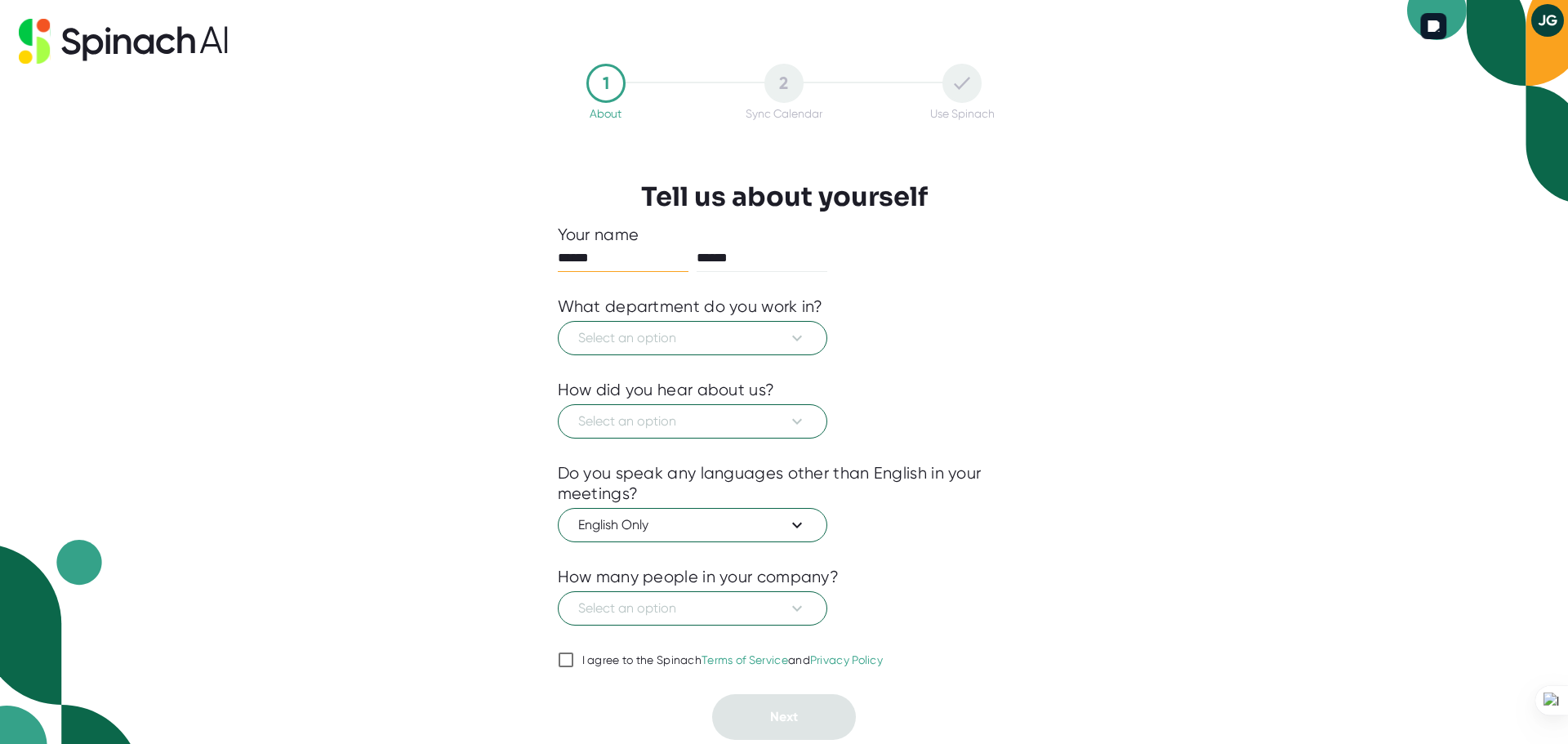
click at [1548, 20] on button "JG" at bounding box center [1548, 20] width 33 height 33
click at [1217, 156] on div at bounding box center [784, 372] width 1568 height 744
click at [633, 338] on span "Select an option" at bounding box center [692, 338] width 228 height 20
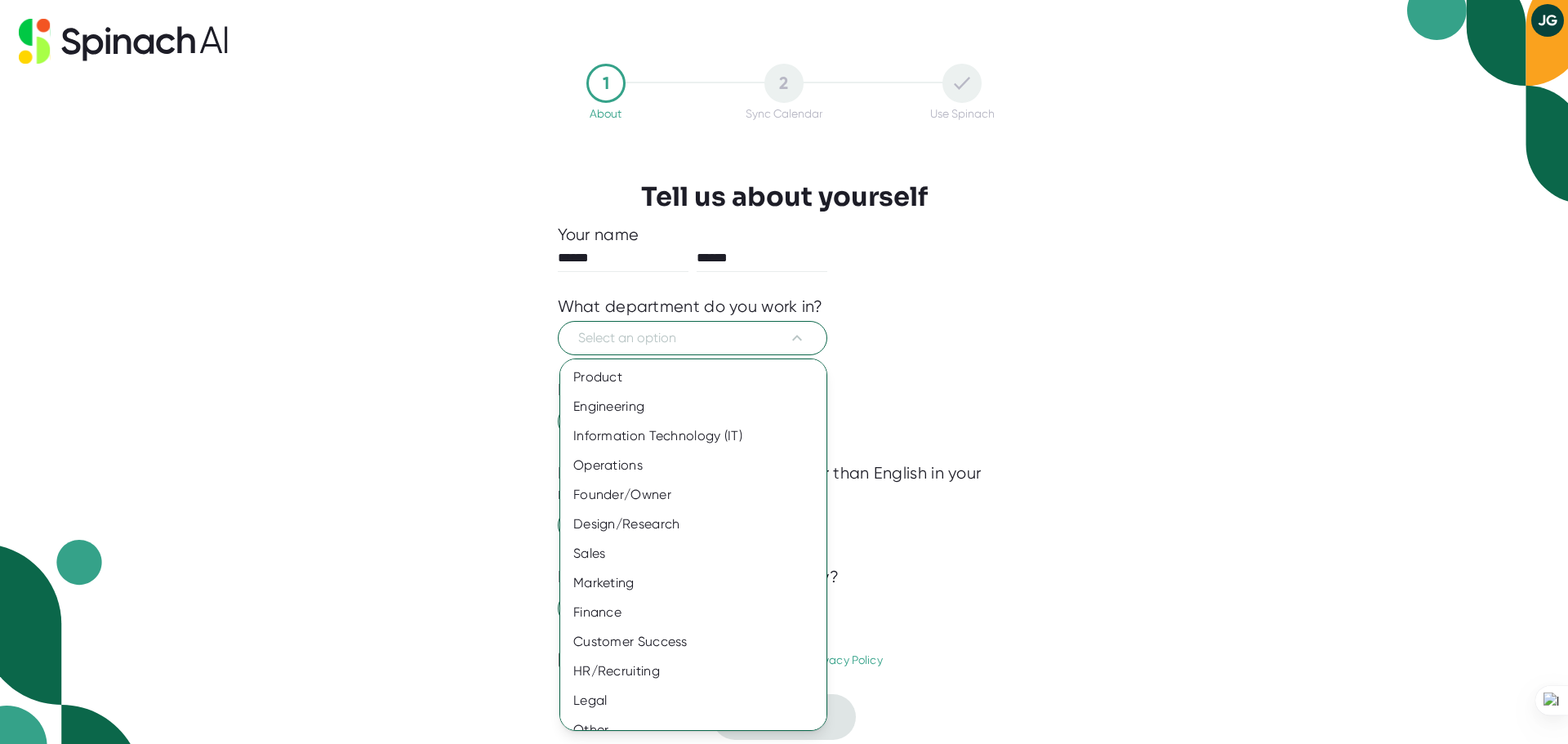
click at [1058, 301] on div at bounding box center [784, 372] width 1568 height 744
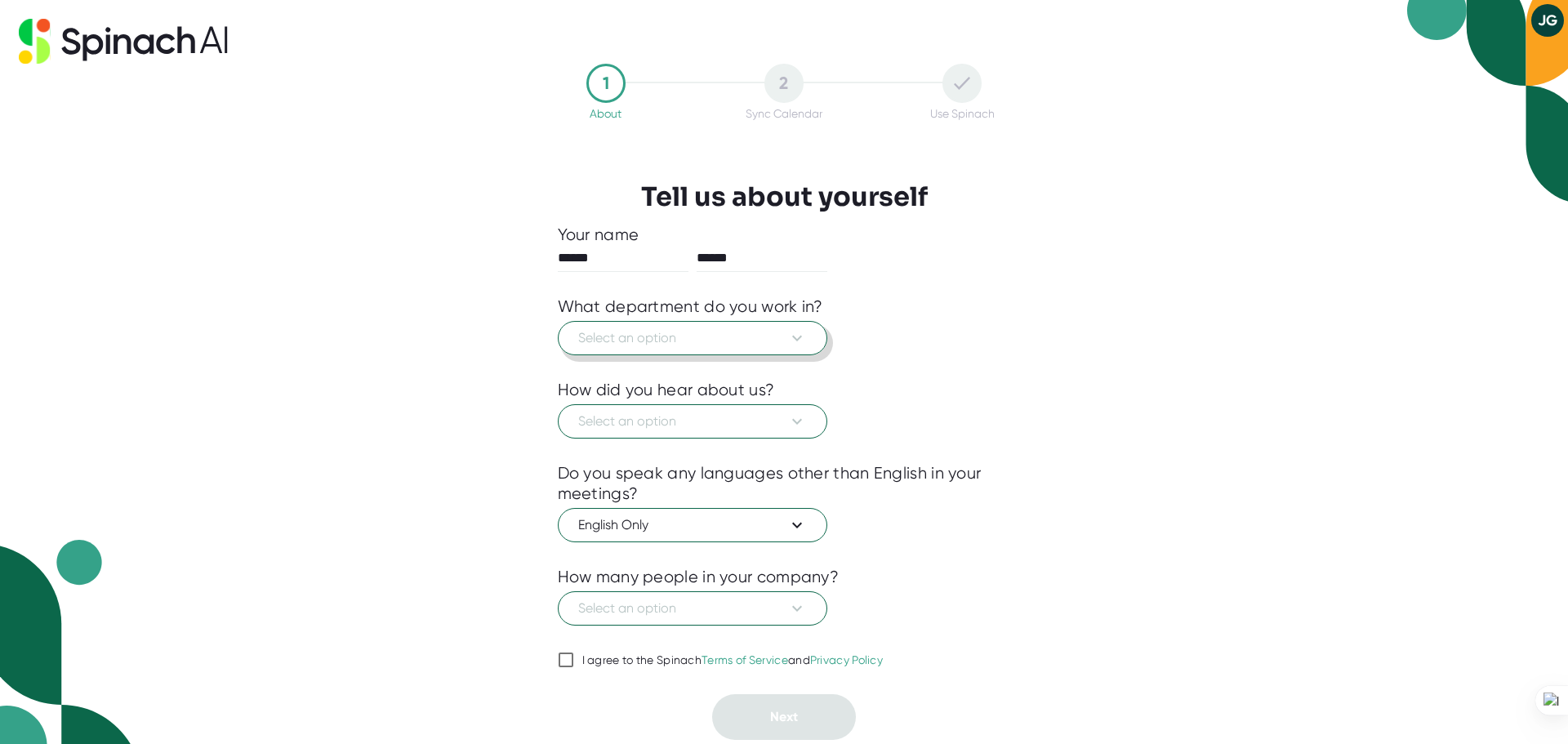
click at [799, 337] on icon at bounding box center [797, 338] width 20 height 20
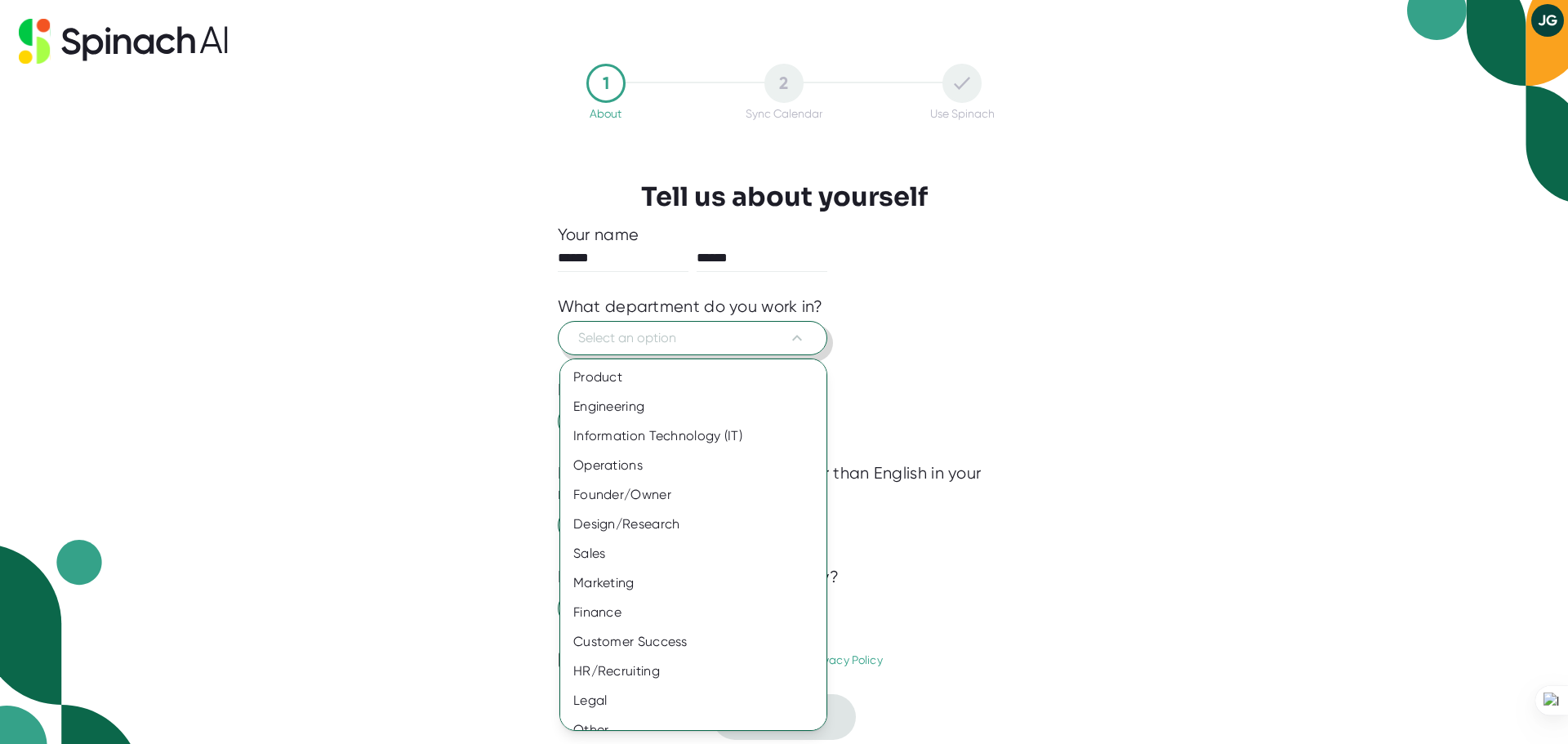
scroll to position [18, 0]
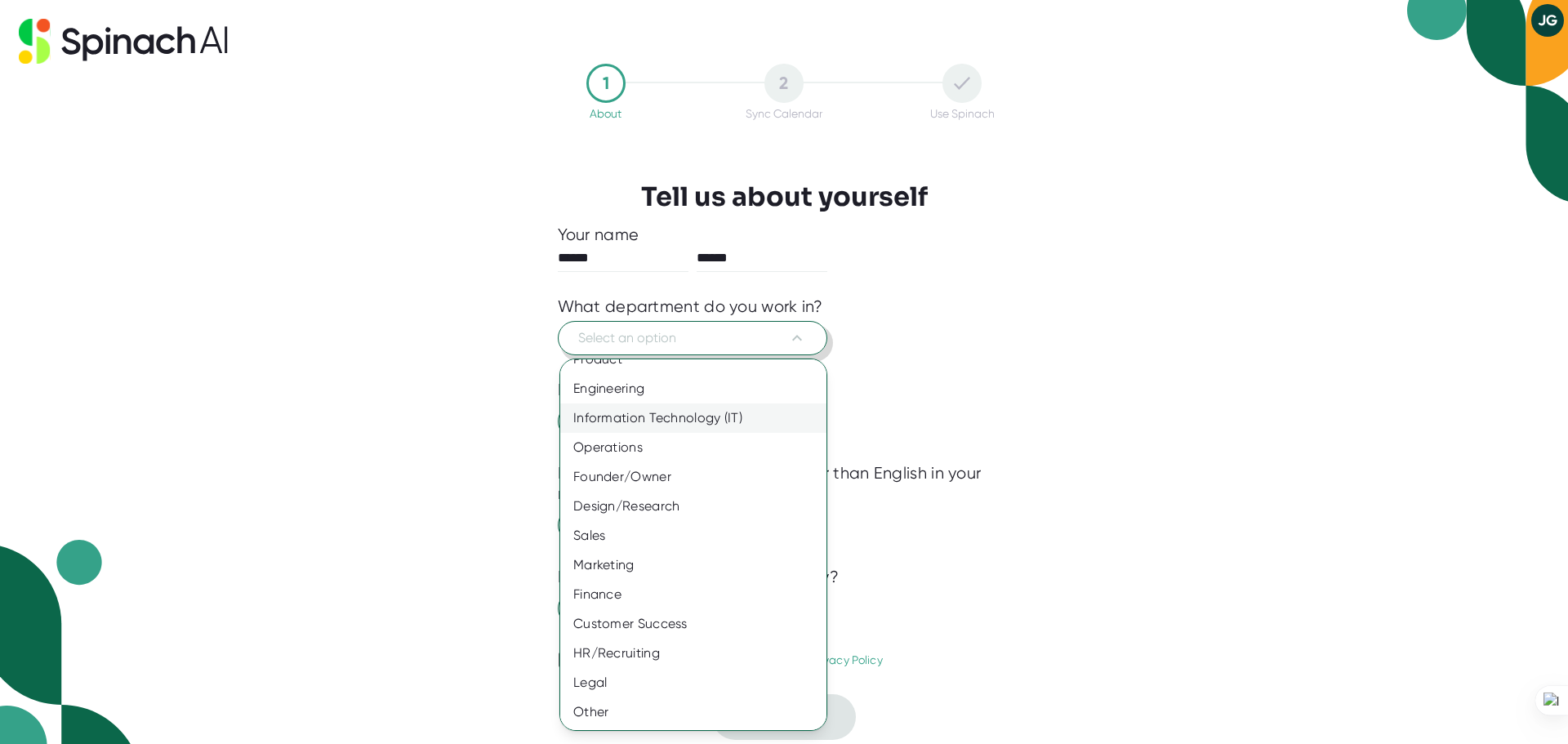
click at [604, 422] on div "Information Technology (IT)" at bounding box center [699, 418] width 278 height 29
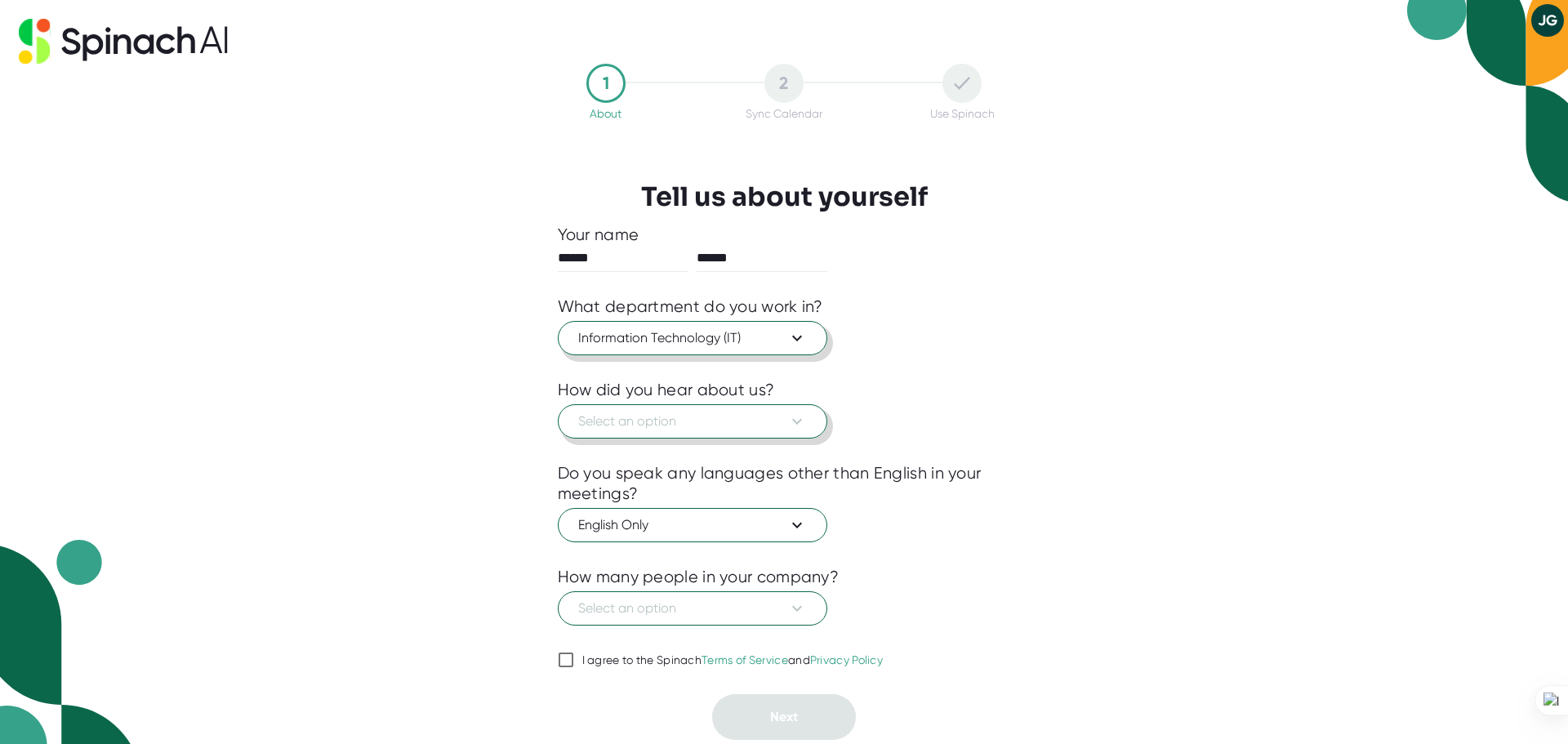
click at [663, 428] on span "Select an option" at bounding box center [692, 422] width 228 height 20
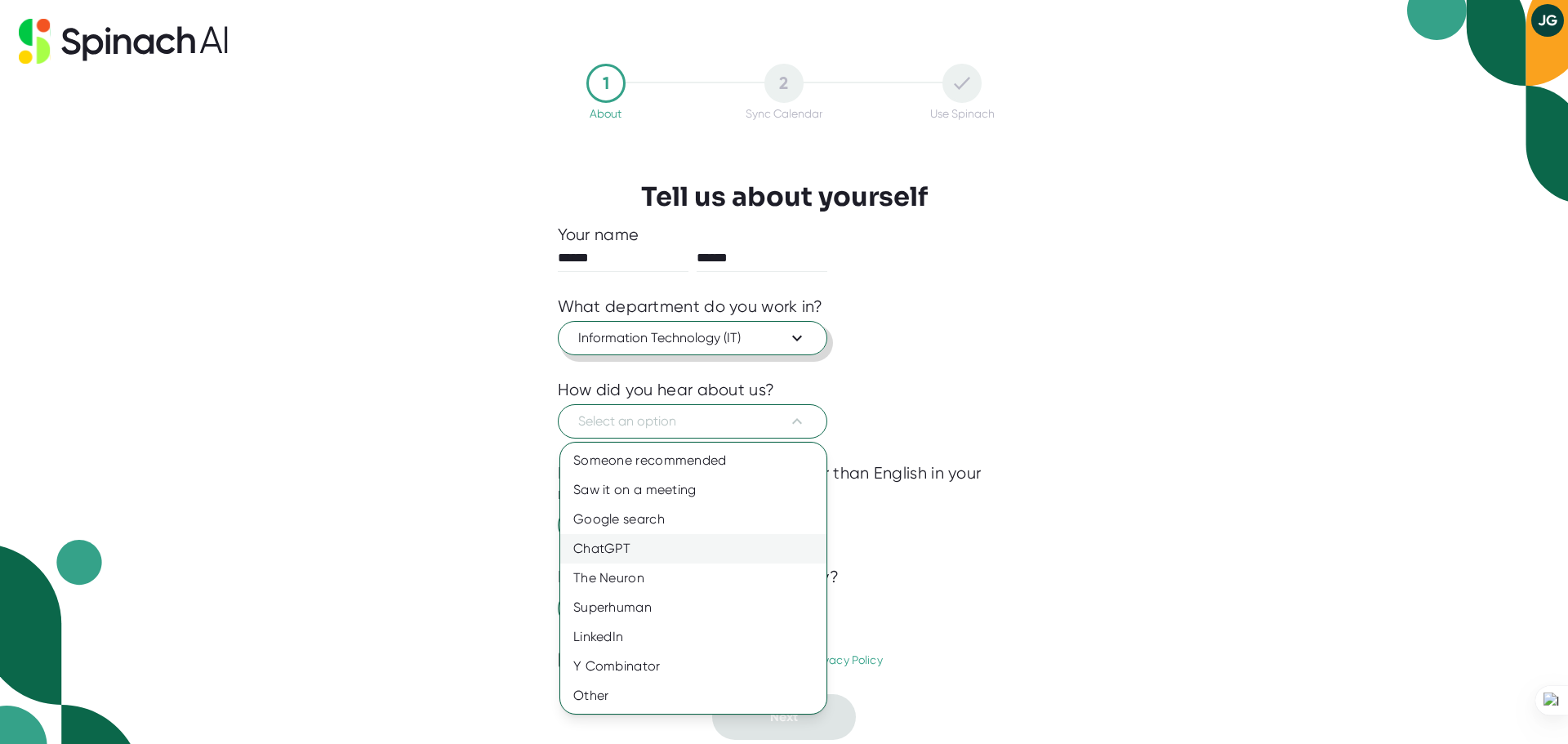
click at [607, 552] on div "ChatGPT" at bounding box center [692, 548] width 266 height 29
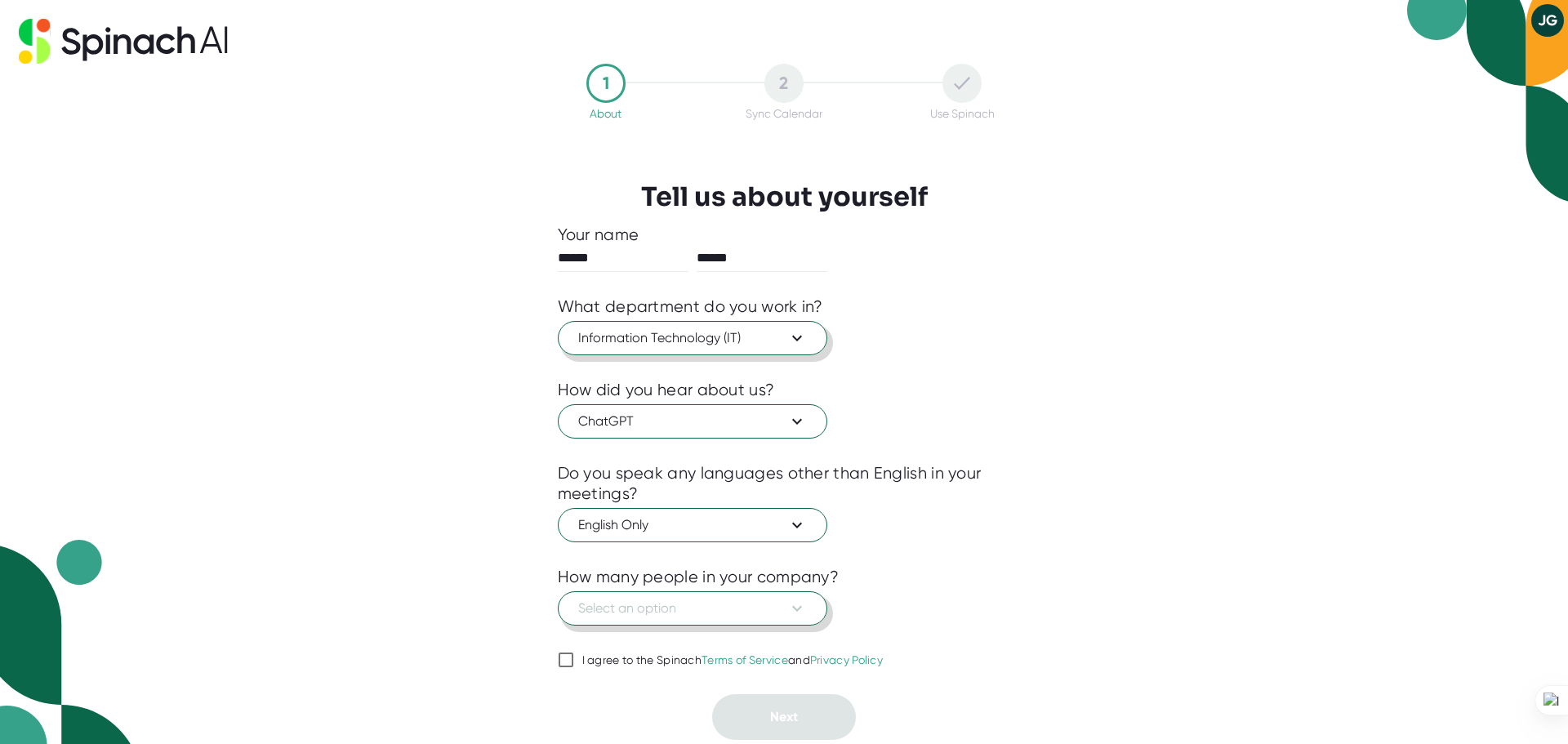
click at [800, 609] on icon at bounding box center [797, 608] width 20 height 20
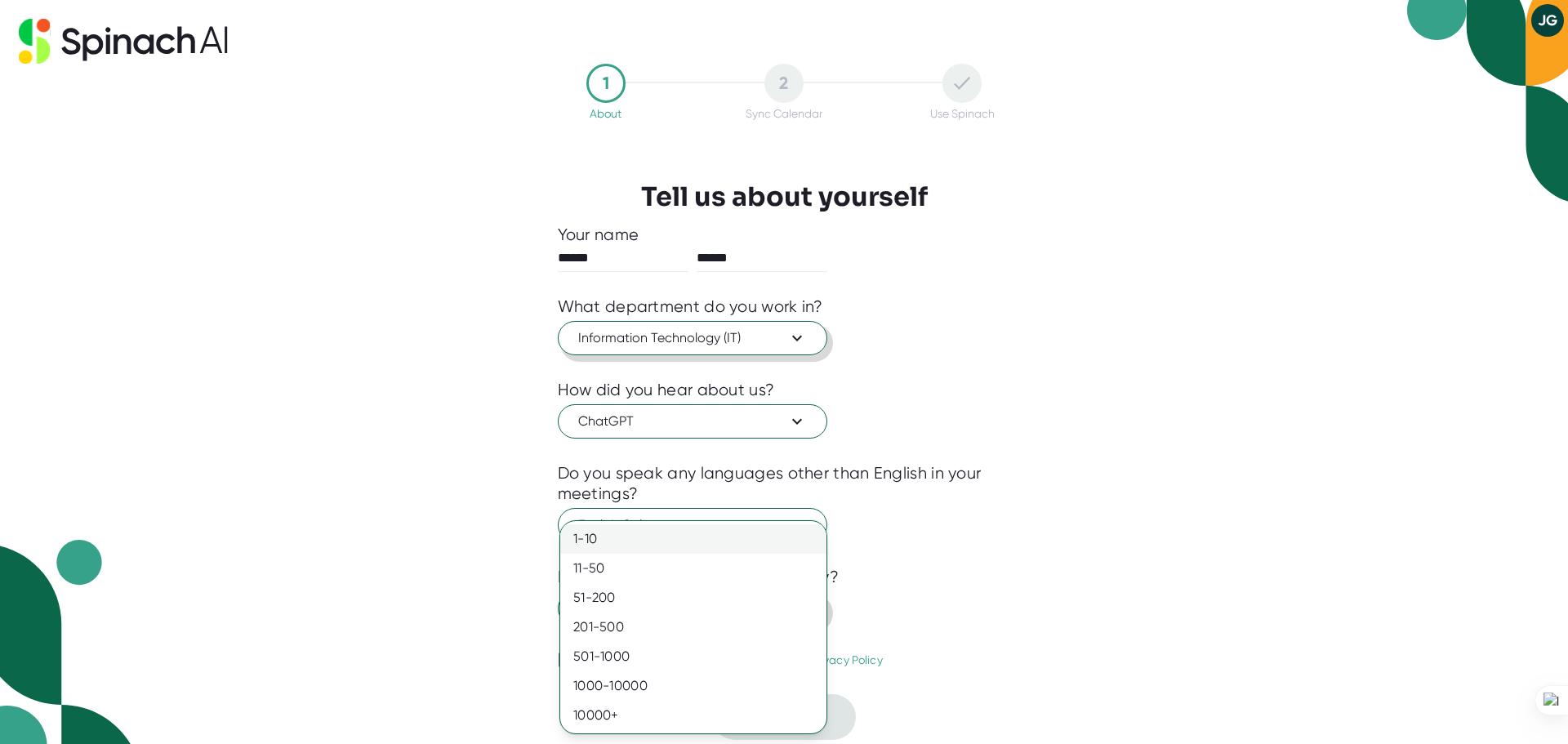
click at [590, 541] on div "1-10" at bounding box center [692, 539] width 266 height 29
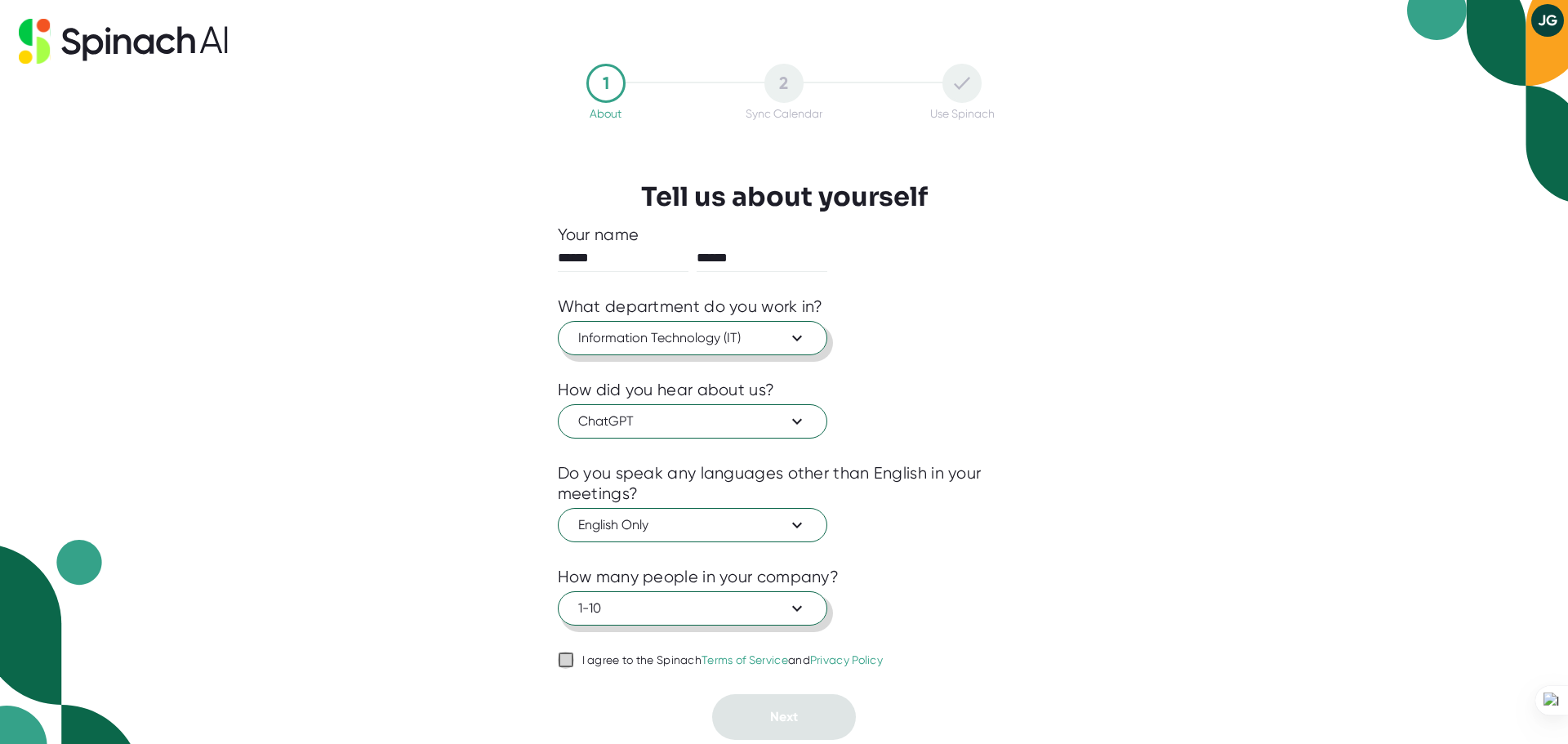
click at [559, 661] on input "I agree to the Spinach Terms of Service and Privacy Policy" at bounding box center [565, 660] width 16 height 20
checkbox input "true"
click at [795, 728] on button "Next" at bounding box center [784, 717] width 144 height 46
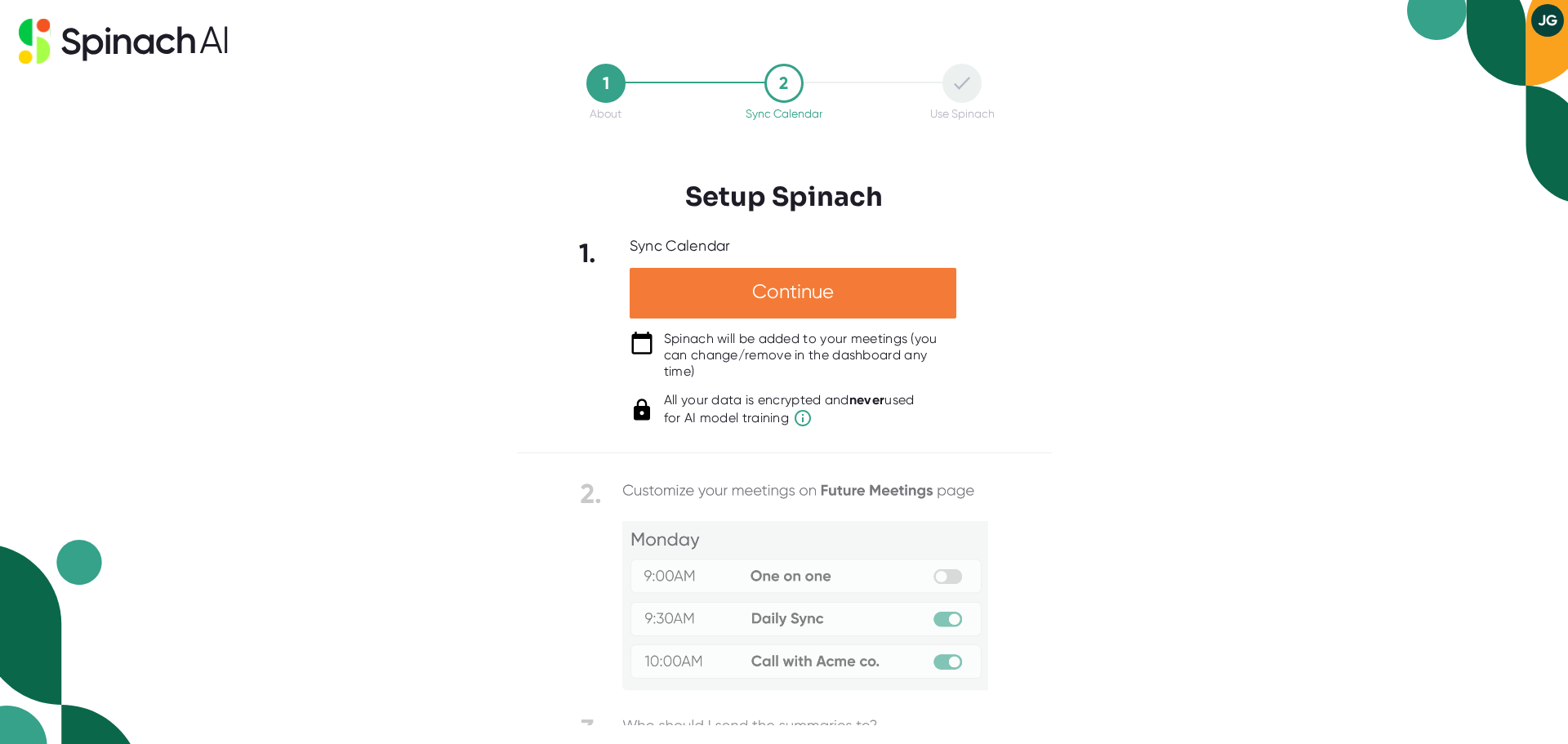
click at [780, 296] on div "Continue" at bounding box center [792, 293] width 327 height 51
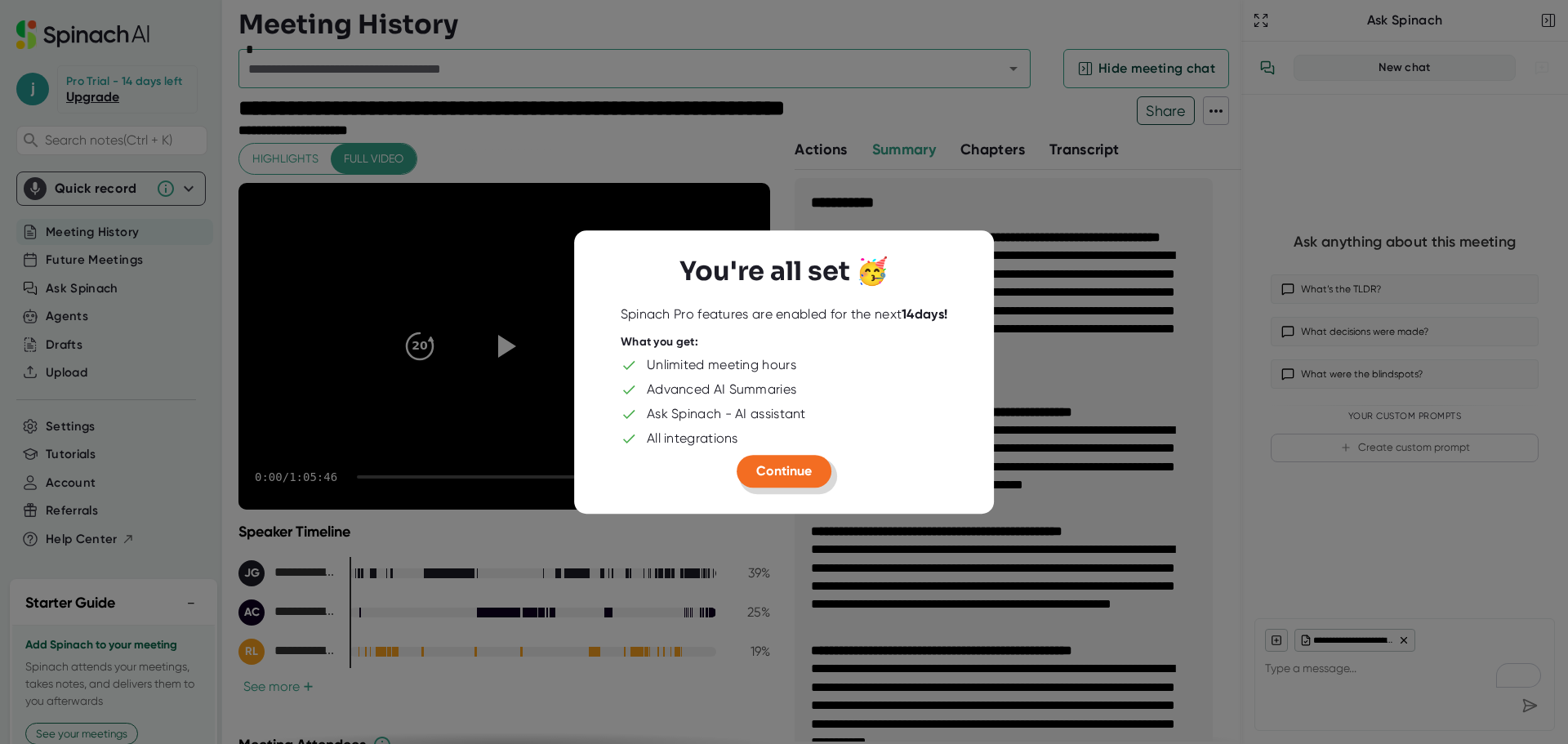
click at [788, 465] on span "Continue" at bounding box center [784, 471] width 56 height 16
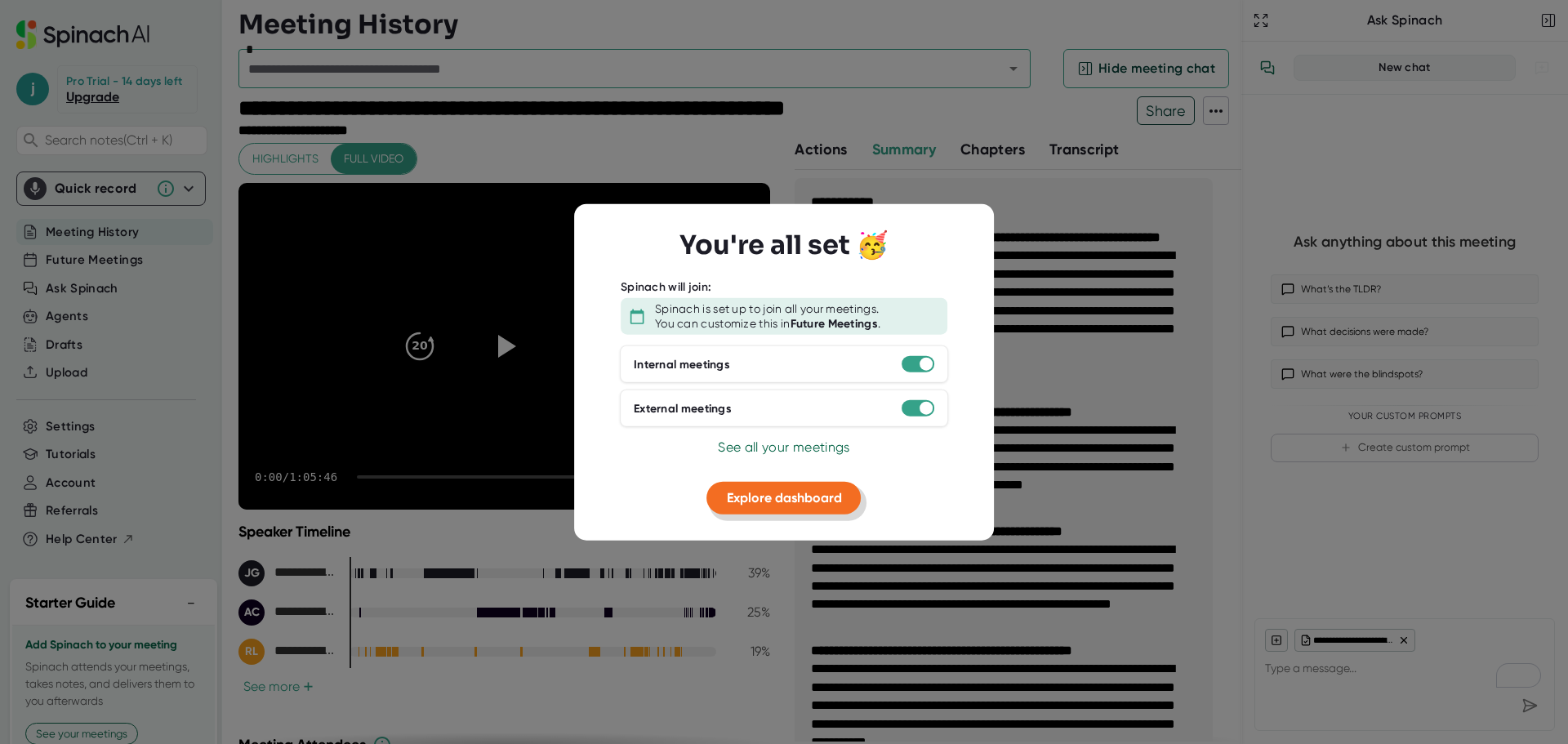
click at [790, 497] on span "Explore dashboard" at bounding box center [784, 498] width 115 height 16
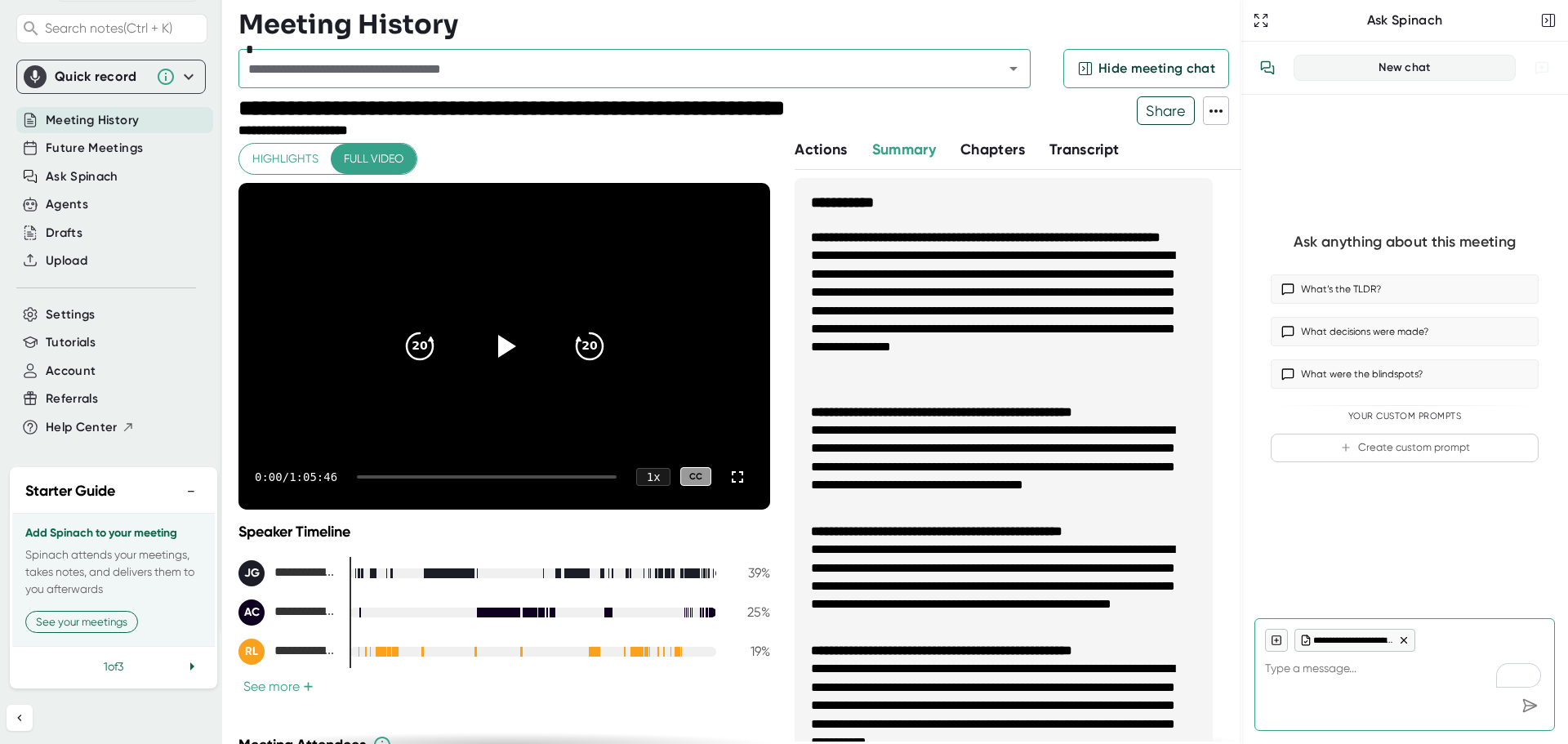
scroll to position [144, 0]
type textarea "x"
click at [73, 305] on span "Settings" at bounding box center [70, 314] width 50 height 19
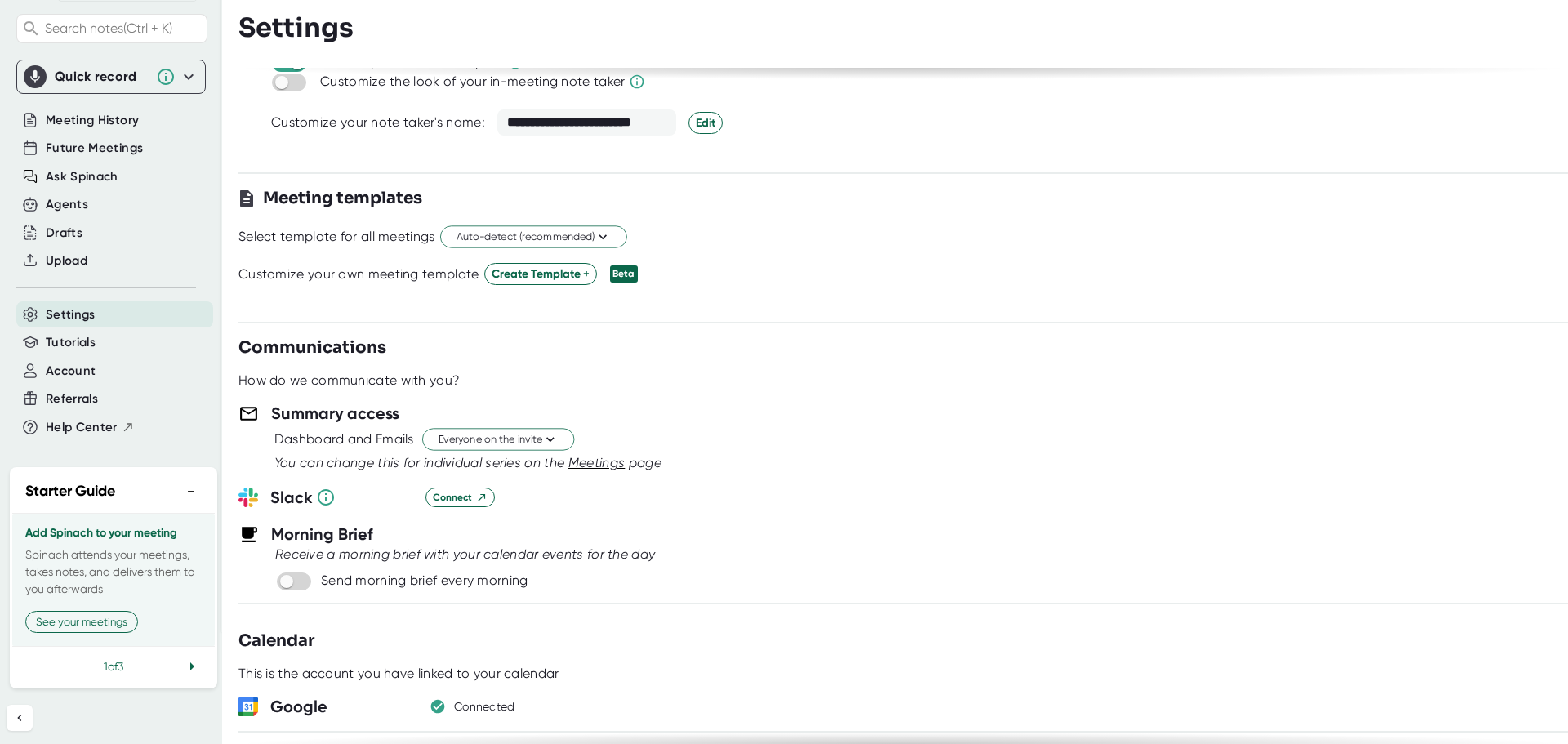
scroll to position [408, 0]
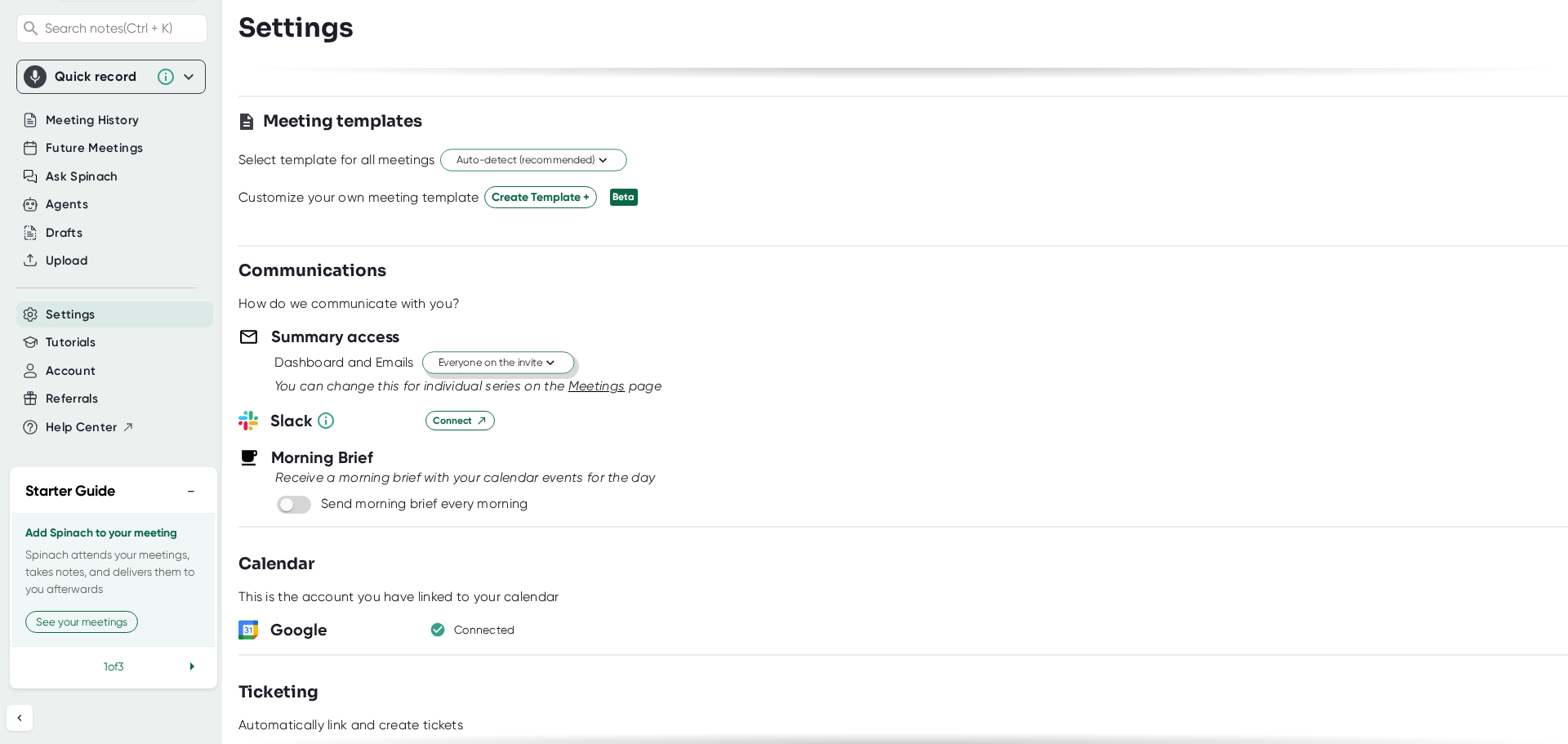
click at [511, 364] on span "Everyone on the invite" at bounding box center [498, 363] width 119 height 16
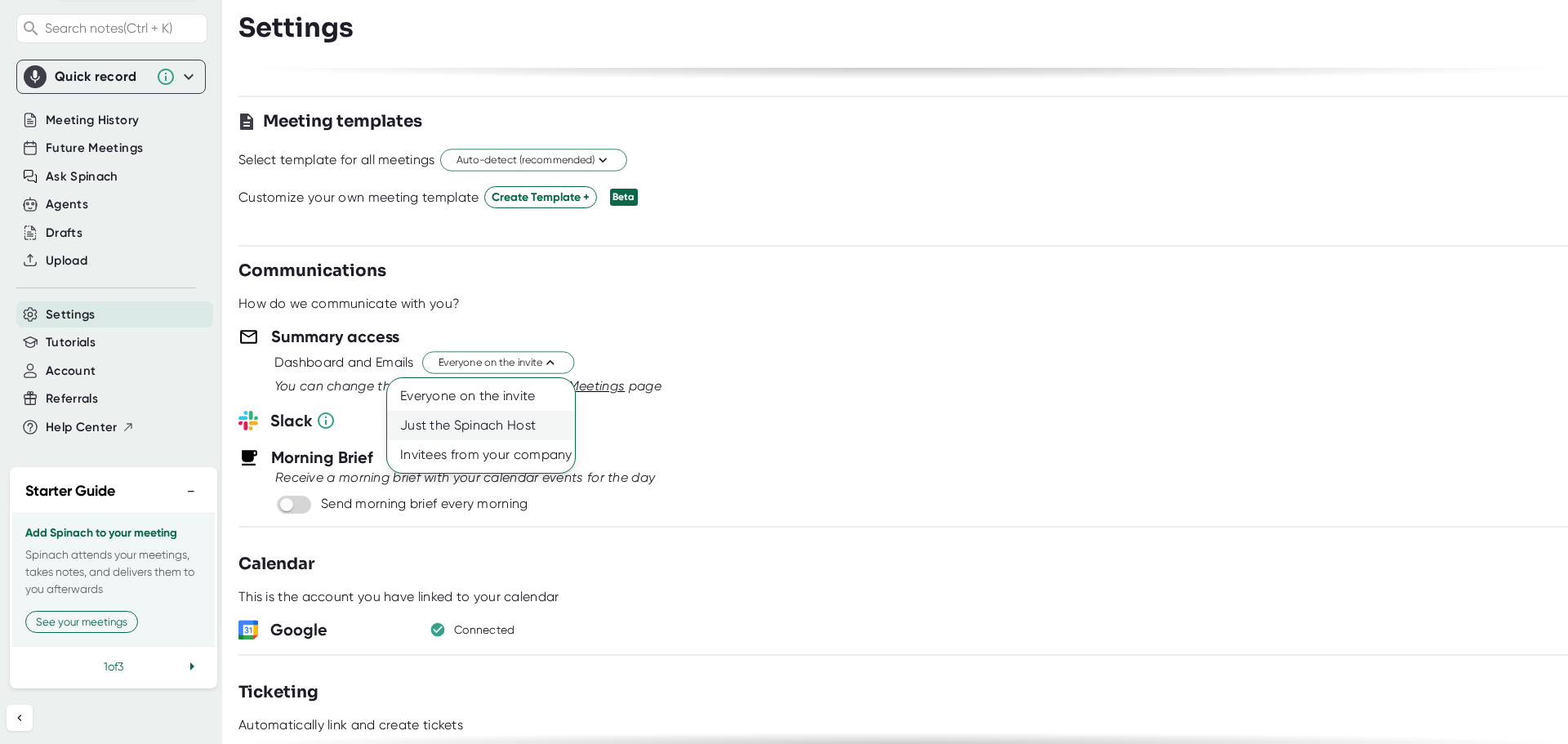
drag, startPoint x: 494, startPoint y: 431, endPoint x: 473, endPoint y: 436, distance: 21.6
click at [494, 431] on div "Just the Spinach Host" at bounding box center [480, 426] width 187 height 29
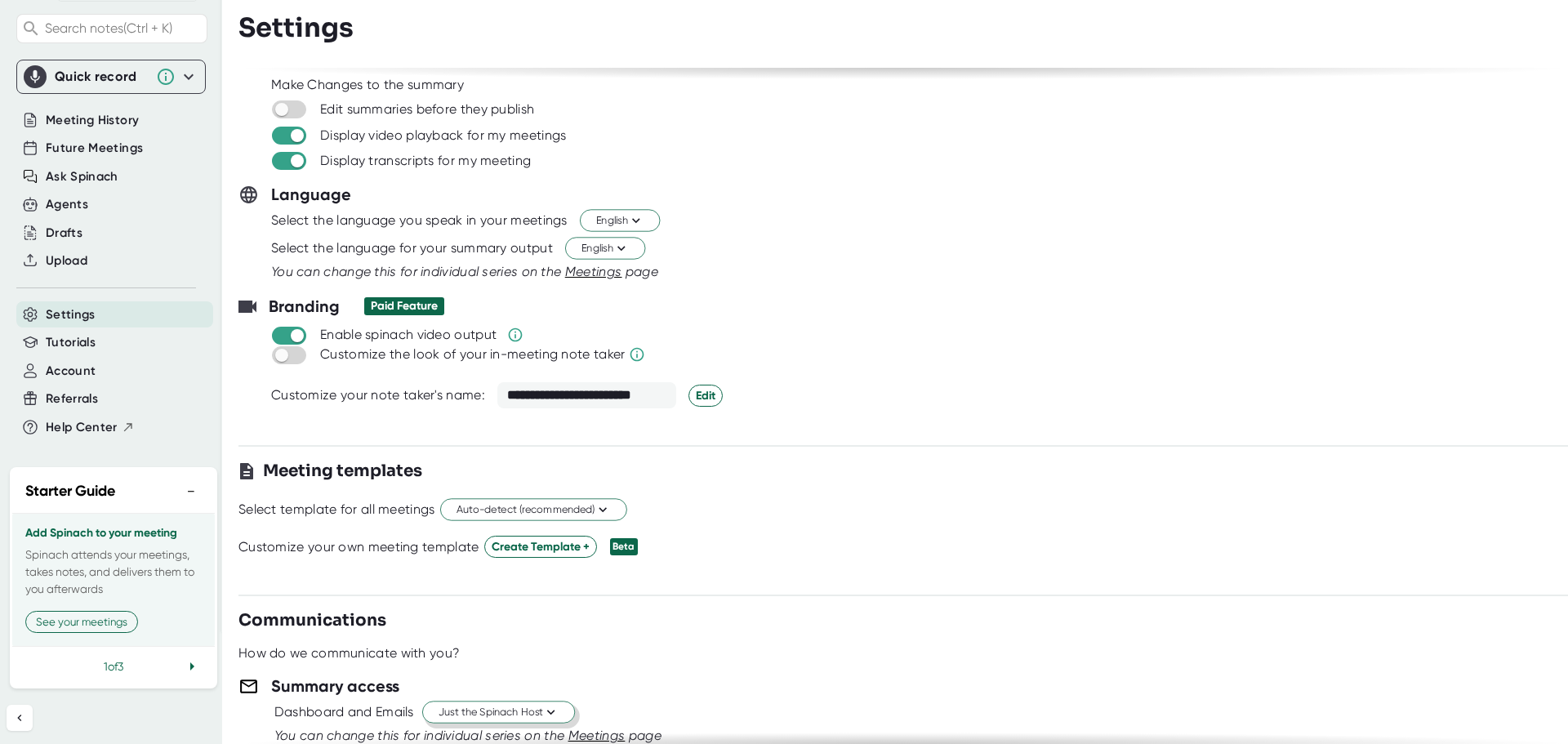
scroll to position [0, 0]
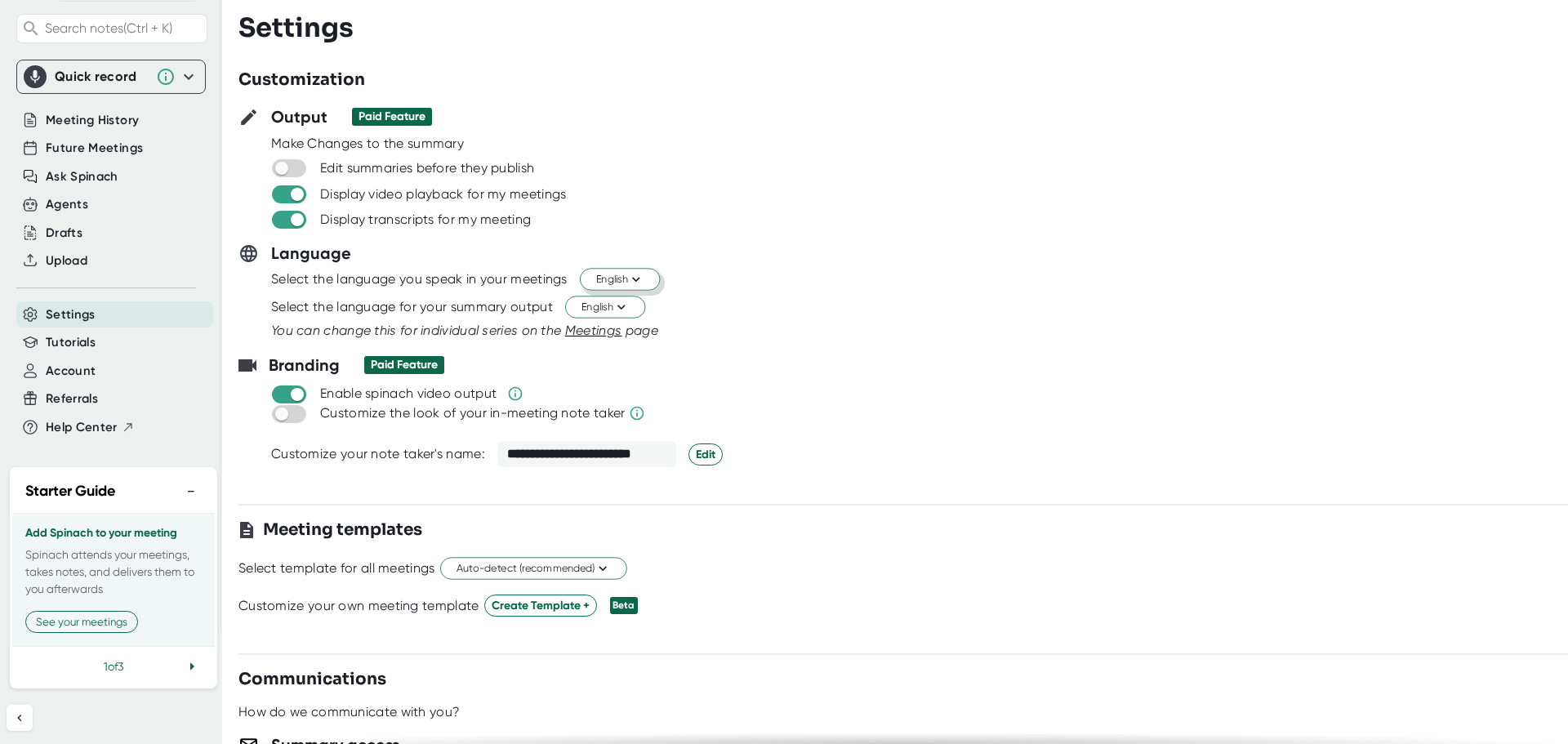
click at [640, 280] on icon at bounding box center [636, 280] width 8 height 5
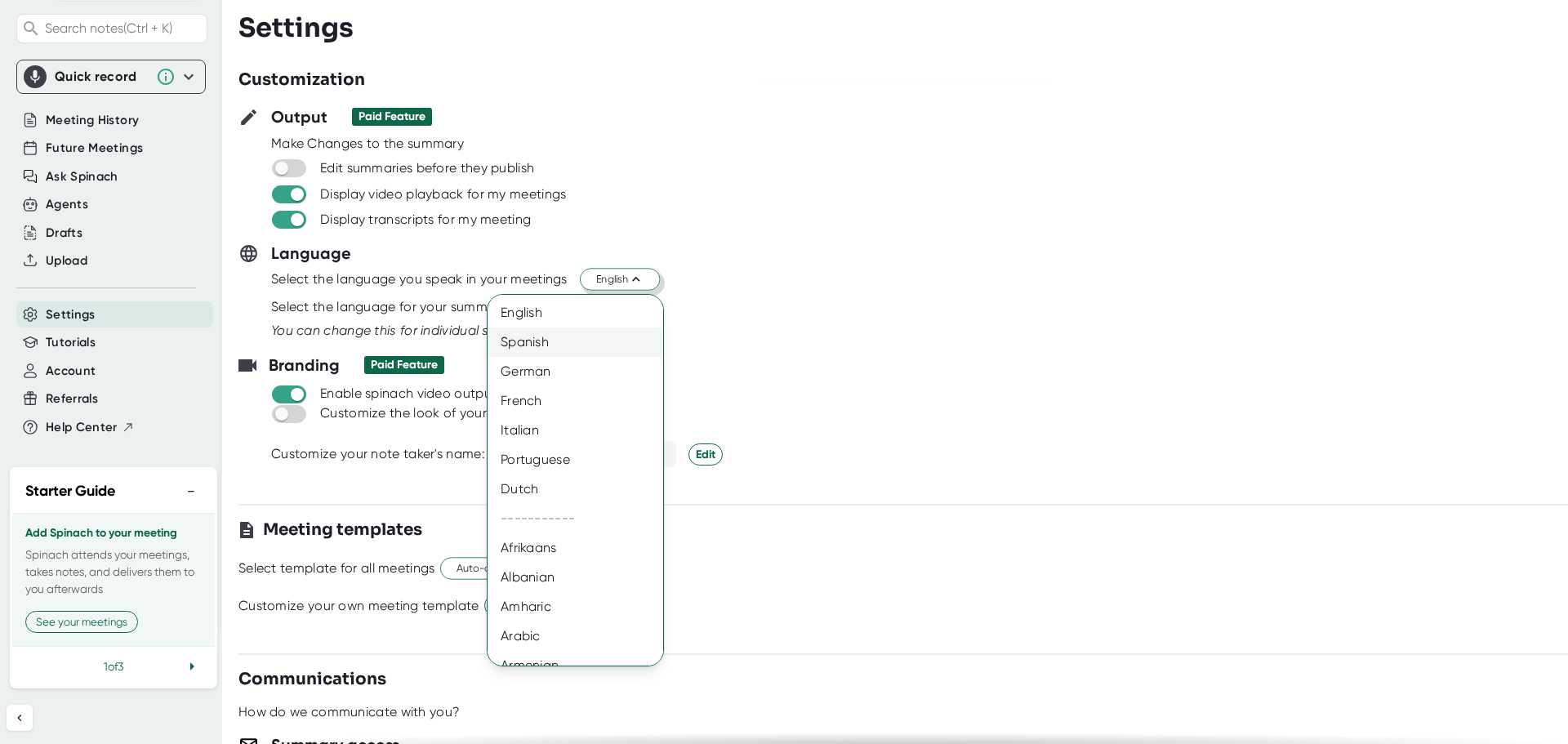
click at [545, 341] on div "Spanish" at bounding box center [581, 342] width 187 height 29
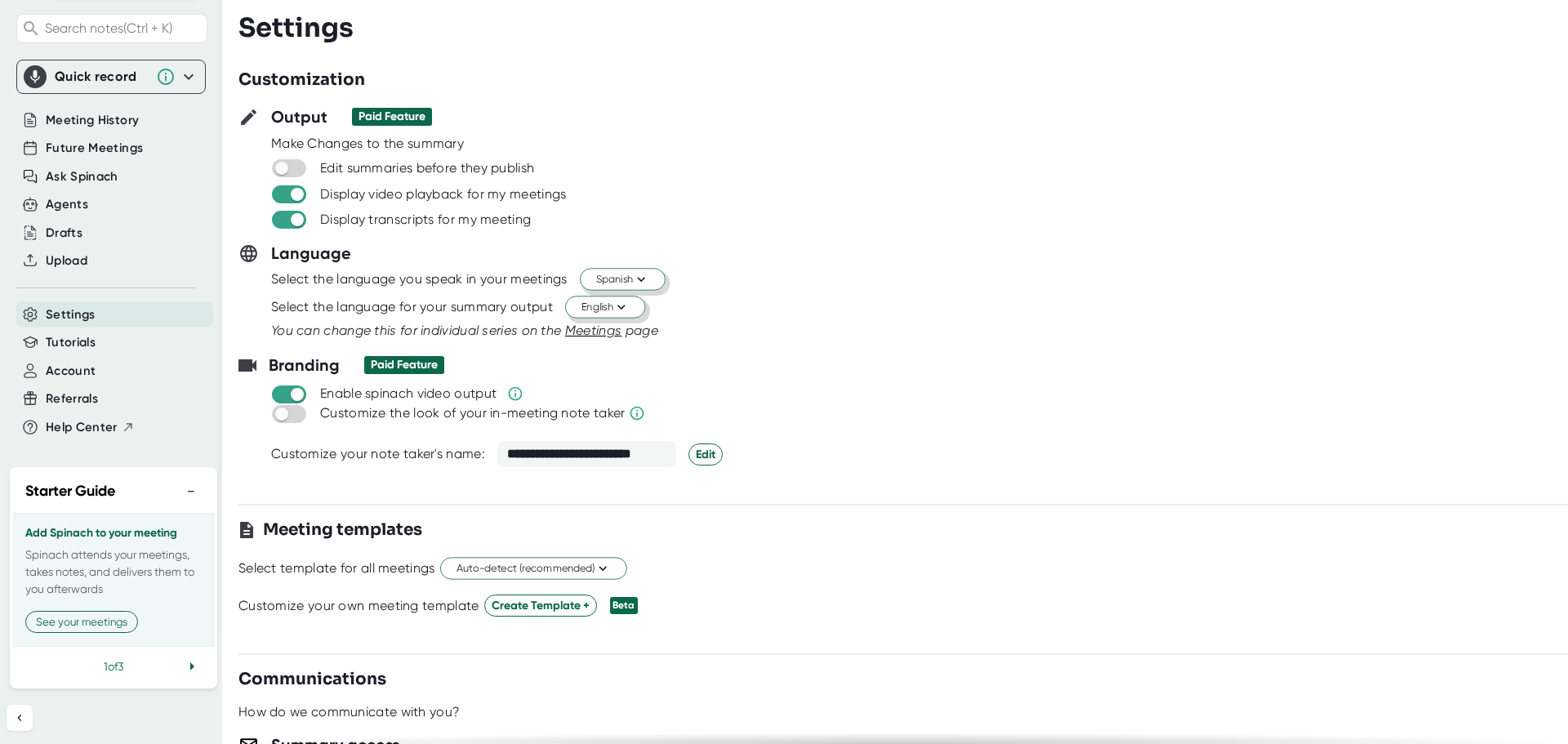
click at [629, 306] on icon at bounding box center [620, 307] width 16 height 16
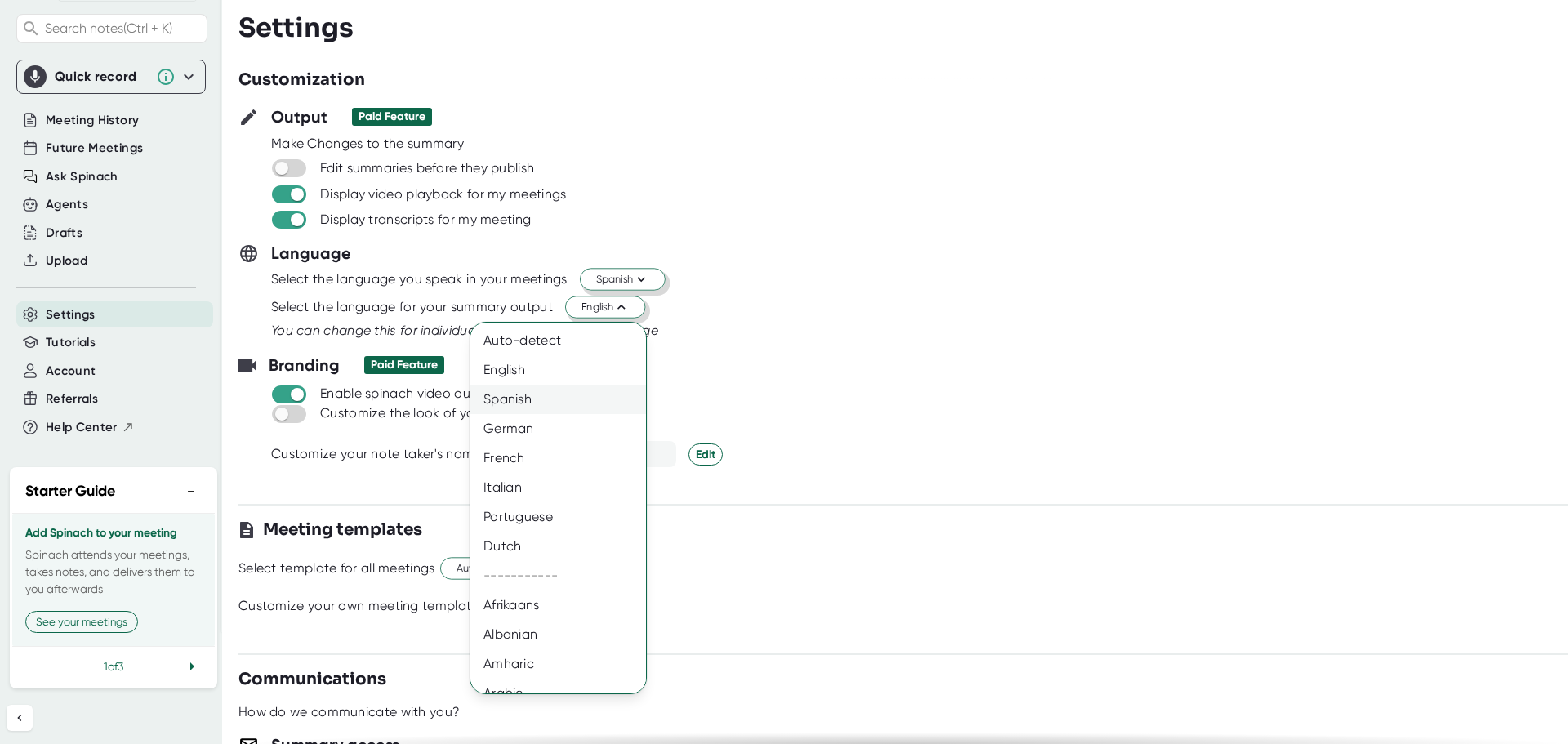
click at [515, 407] on div "Spanish" at bounding box center [564, 399] width 187 height 29
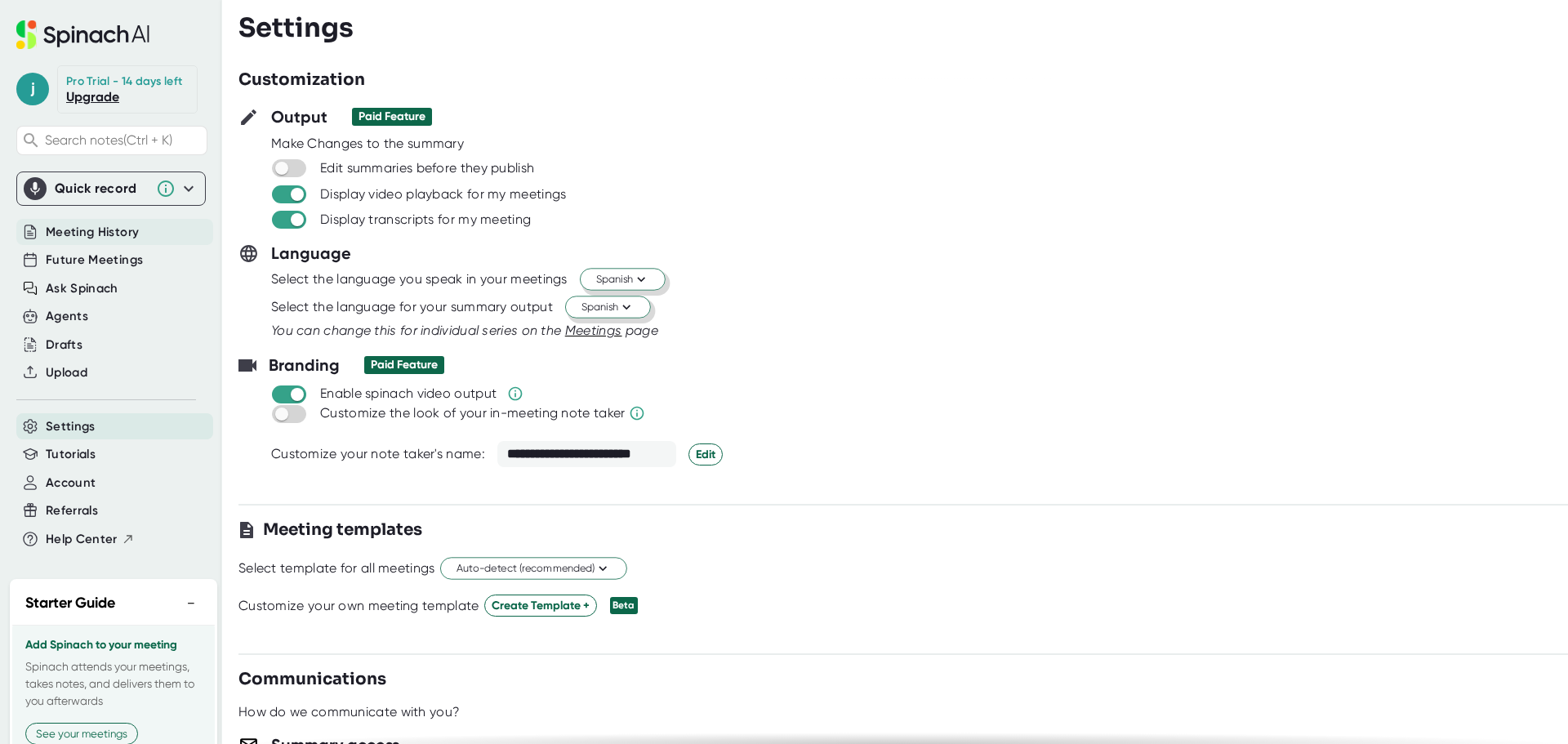
click at [78, 241] on span "Meeting History" at bounding box center [92, 232] width 93 height 19
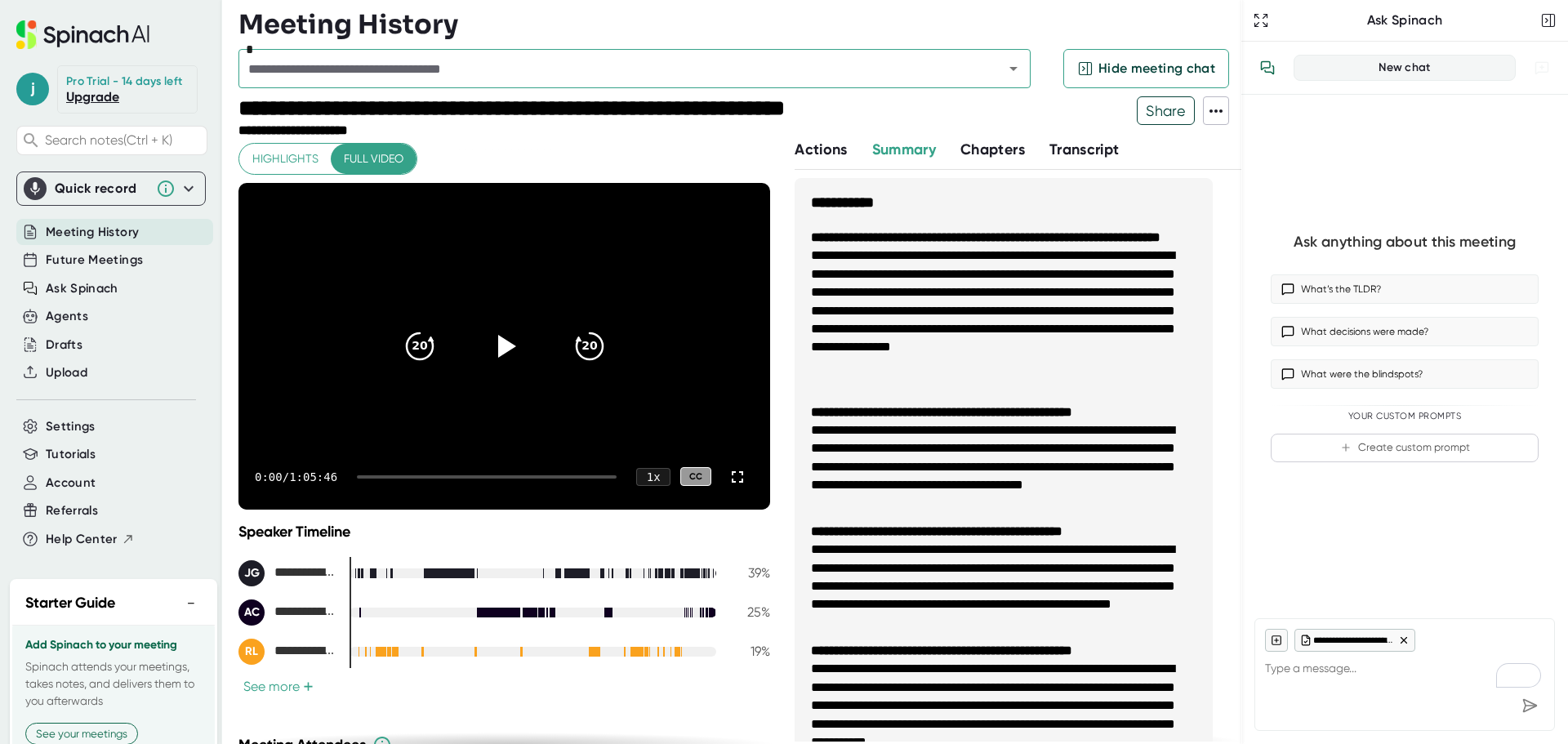
click at [1216, 108] on icon at bounding box center [1216, 111] width 20 height 20
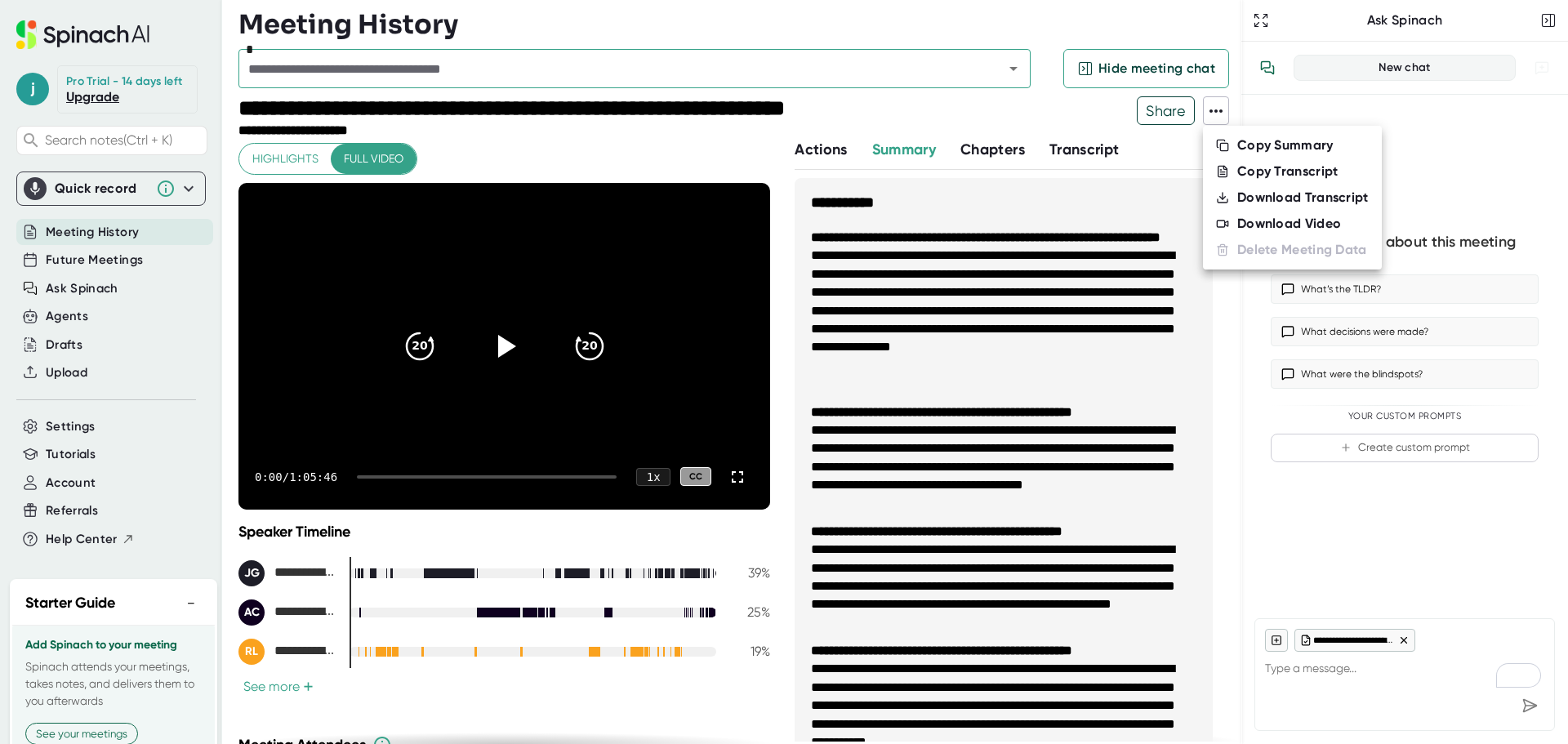
click at [952, 121] on div at bounding box center [784, 372] width 1568 height 744
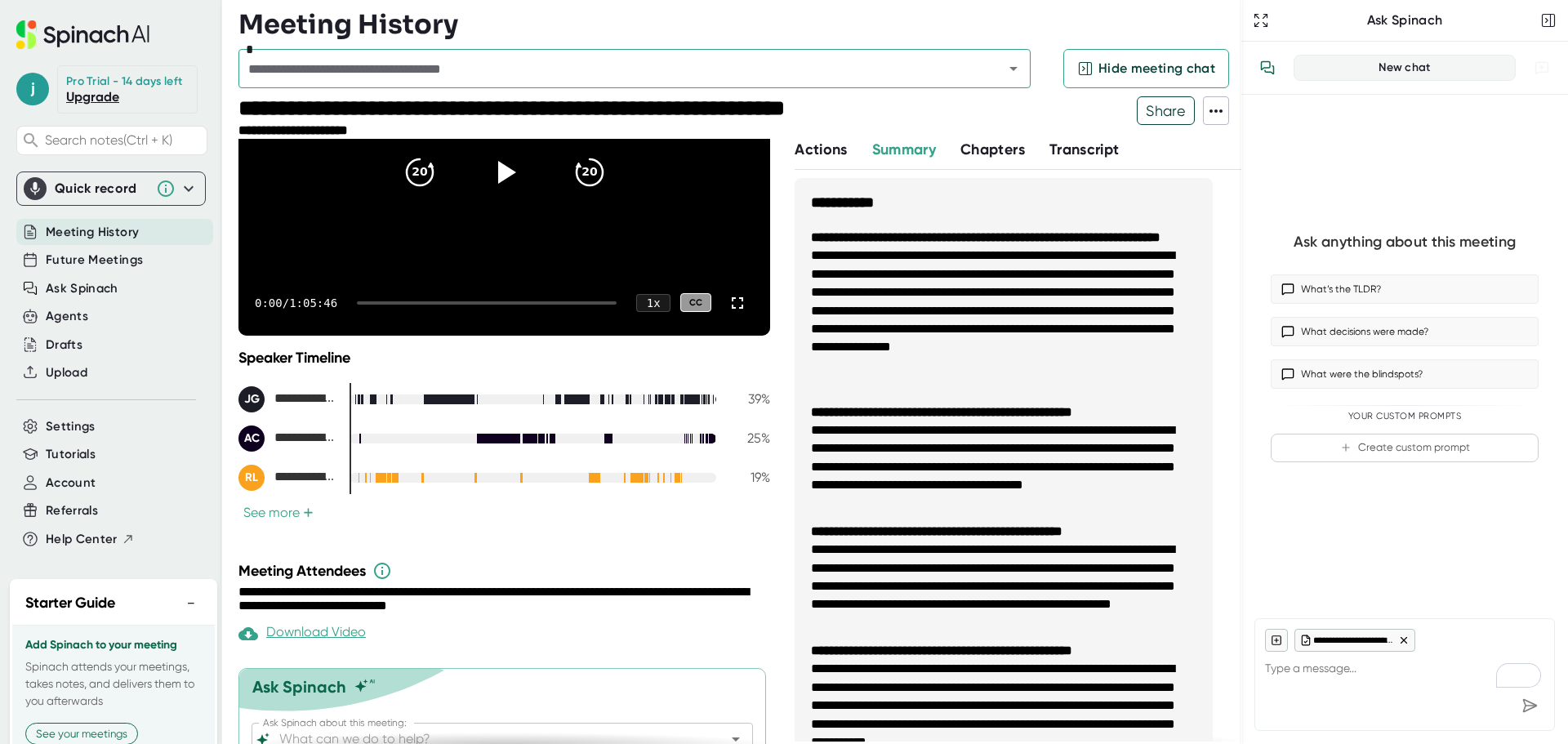
scroll to position [246, 0]
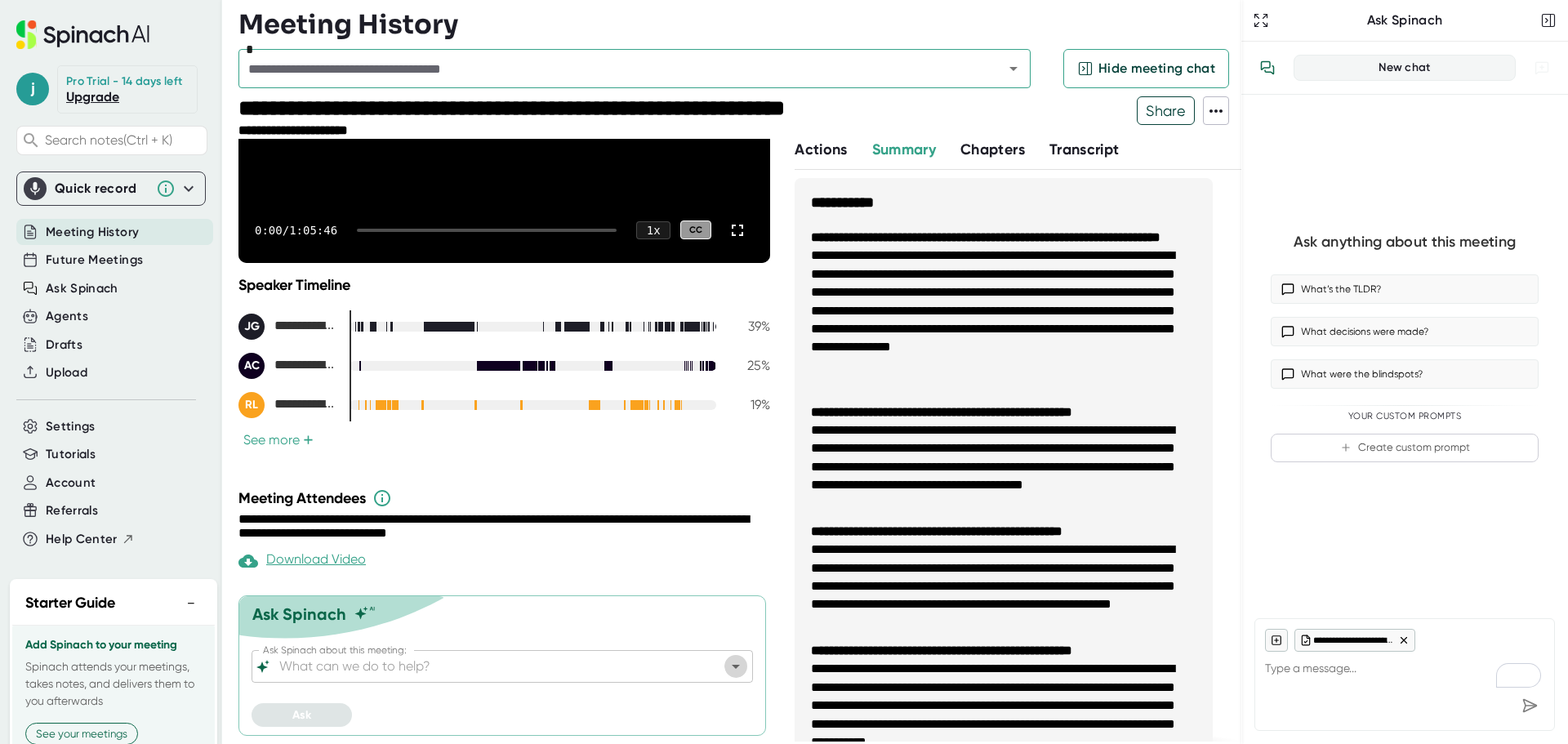
click at [726, 669] on icon "Open" at bounding box center [736, 666] width 20 height 20
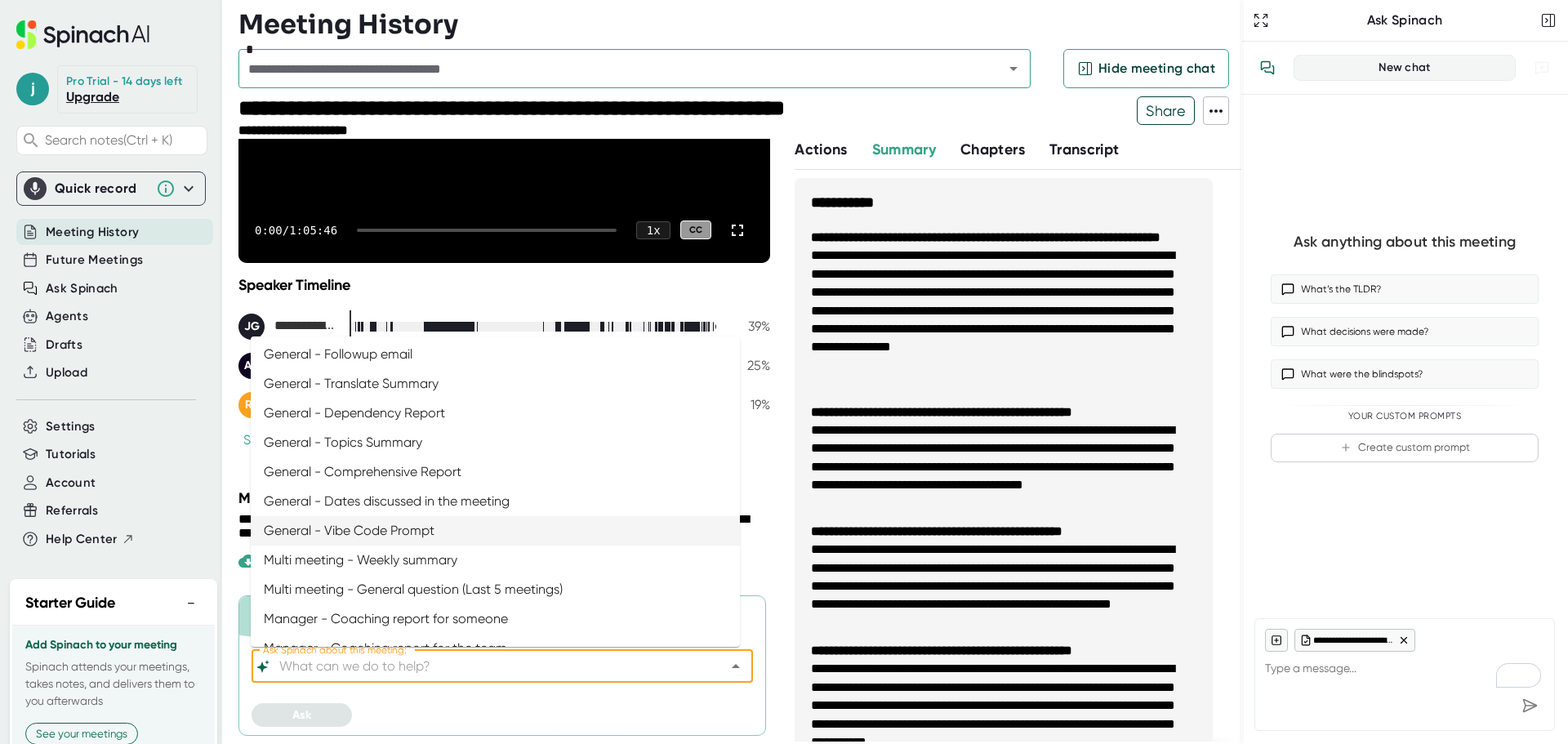
scroll to position [0, 0]
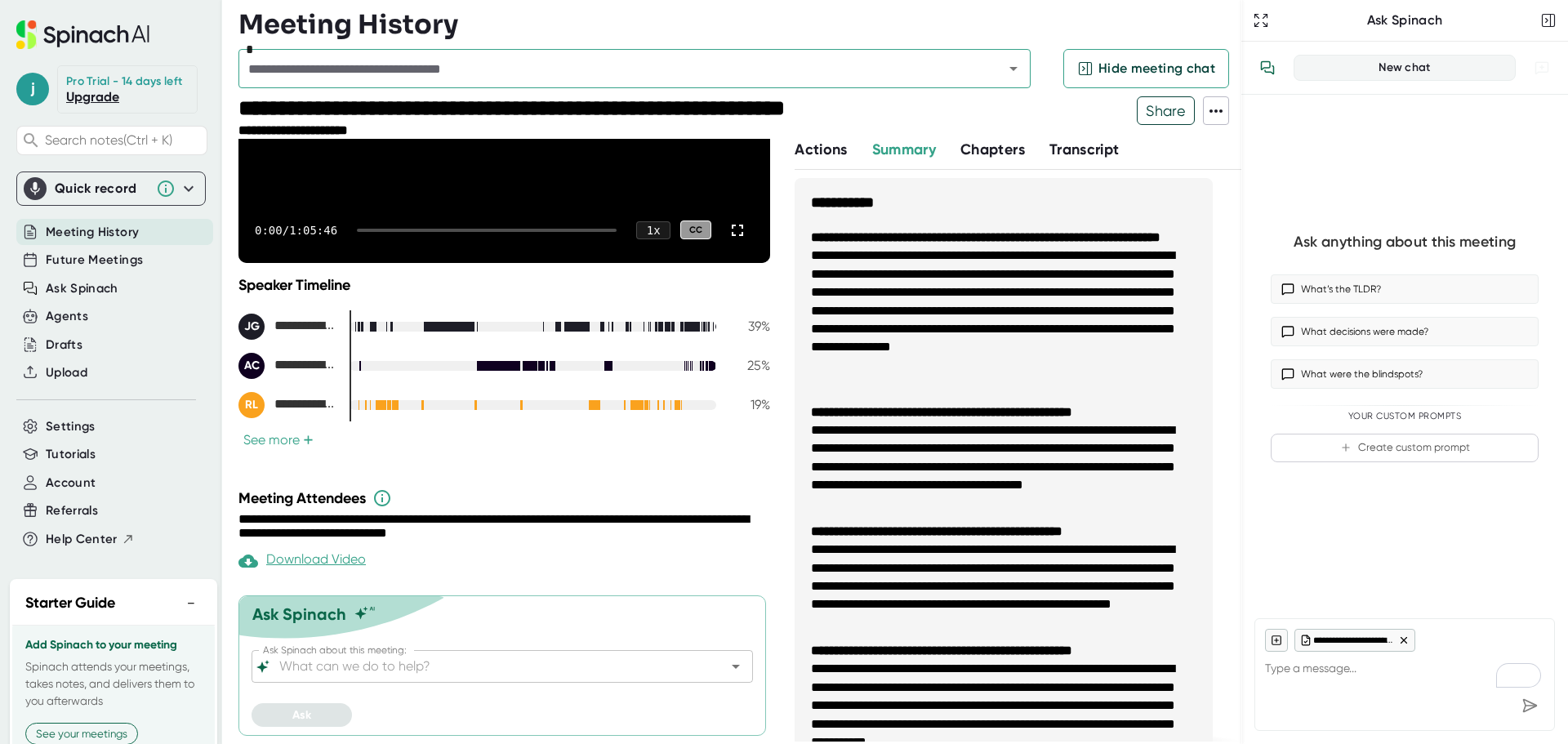
click at [463, 714] on div "Ask" at bounding box center [502, 715] width 502 height 24
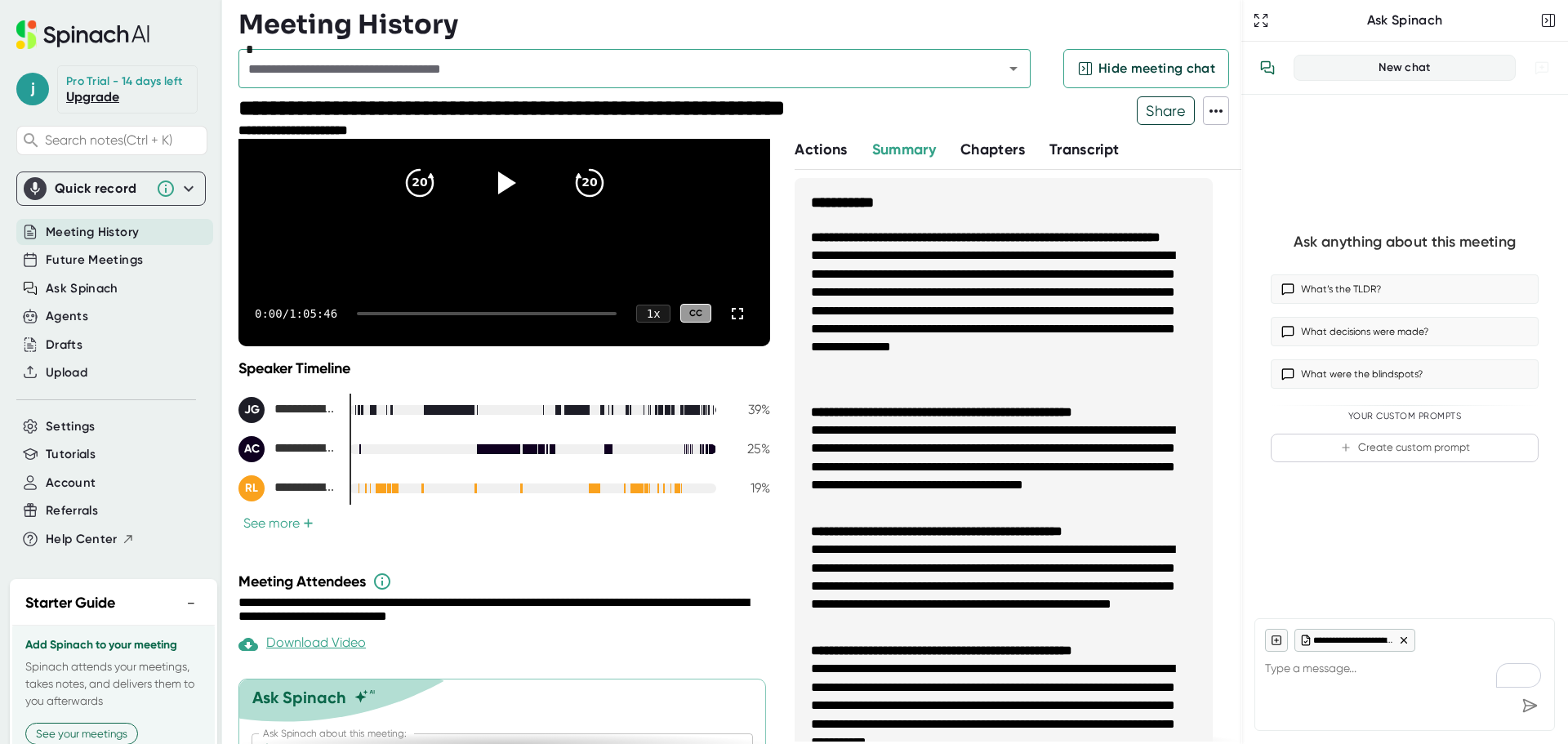
scroll to position [165, 0]
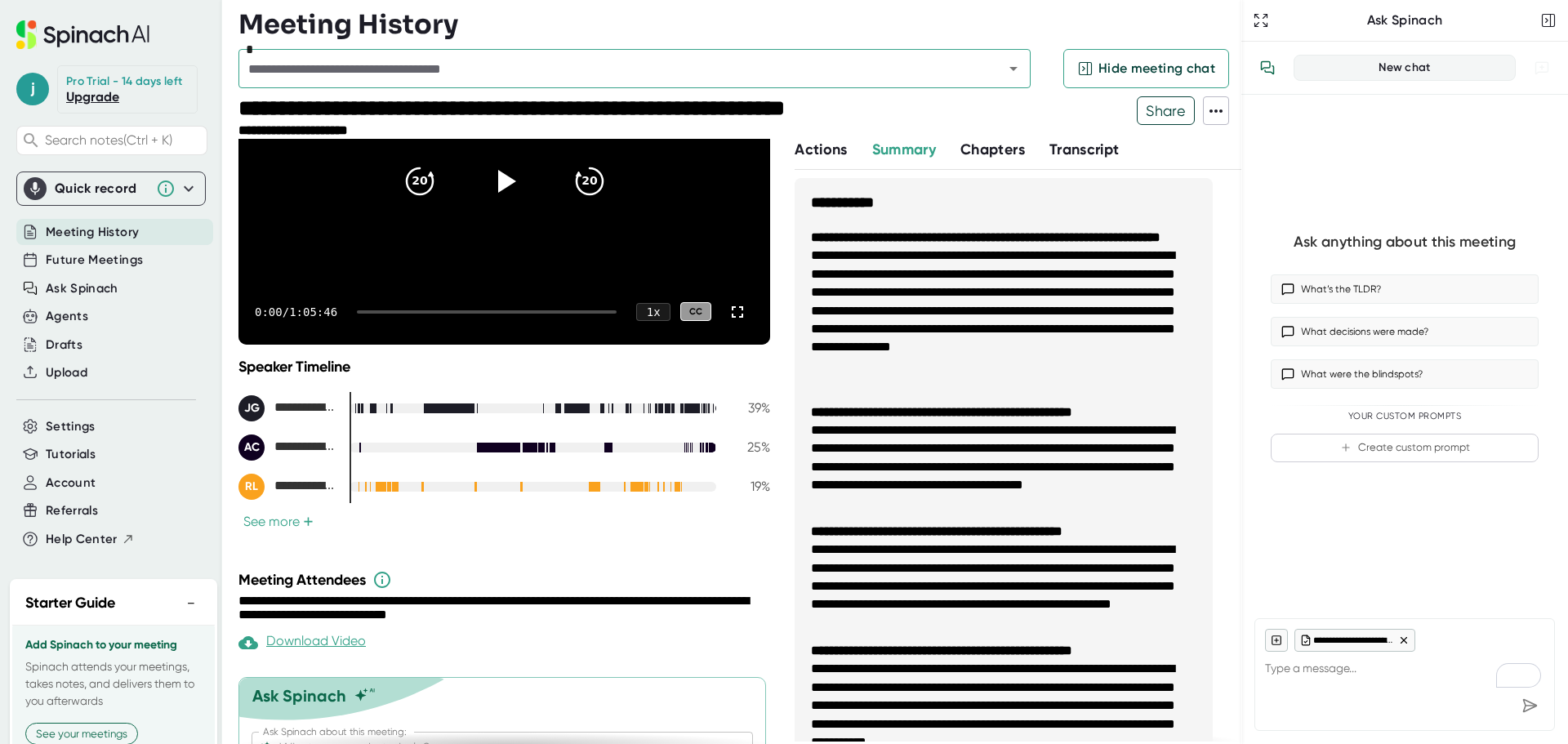
click at [283, 521] on button "See more +" at bounding box center [278, 521] width 80 height 17
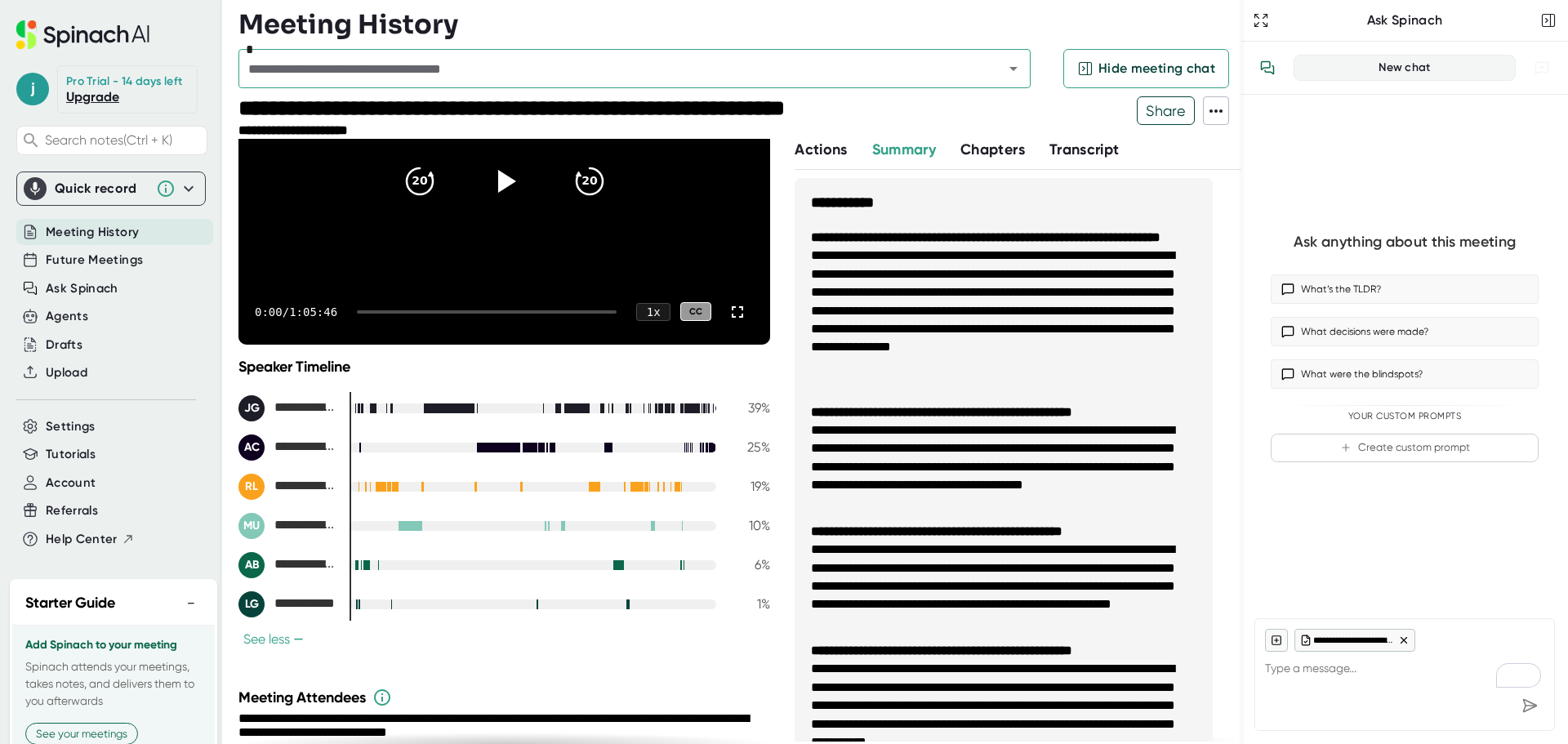
scroll to position [0, 0]
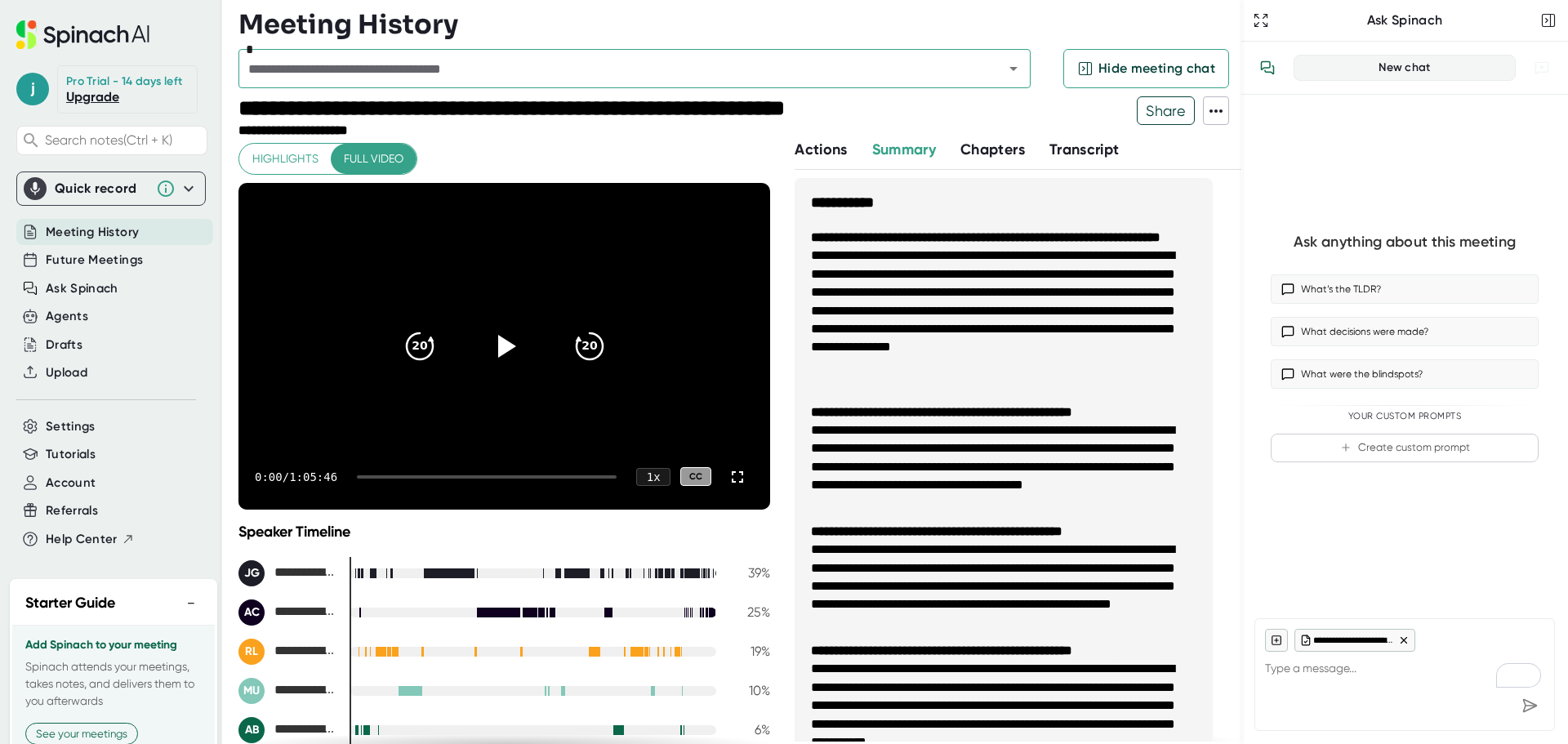
click at [826, 151] on span "Actions" at bounding box center [821, 150] width 52 height 18
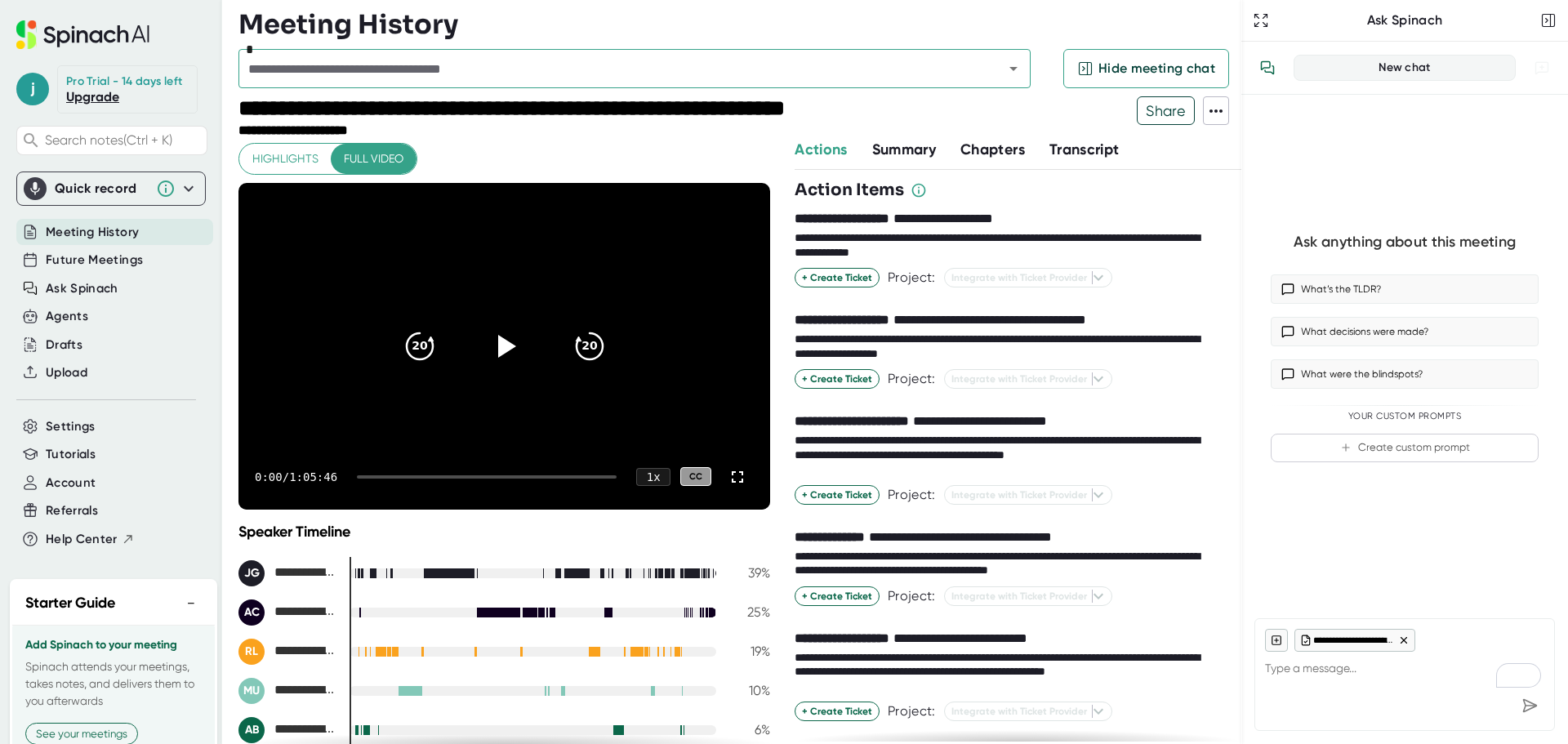
click at [1013, 146] on span "Chapters" at bounding box center [992, 150] width 65 height 18
type textarea "x"
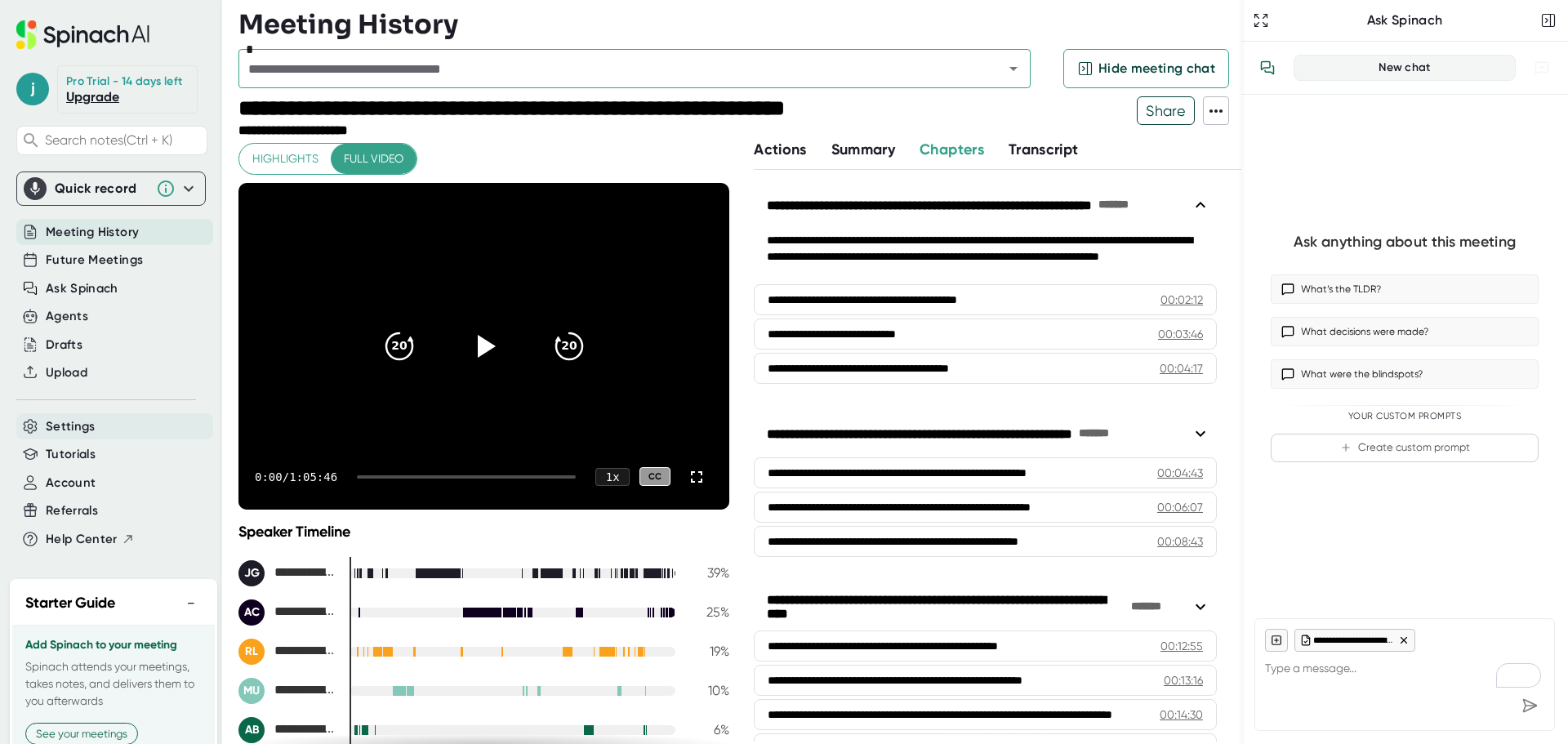
click at [73, 436] on span "Settings" at bounding box center [70, 426] width 50 height 19
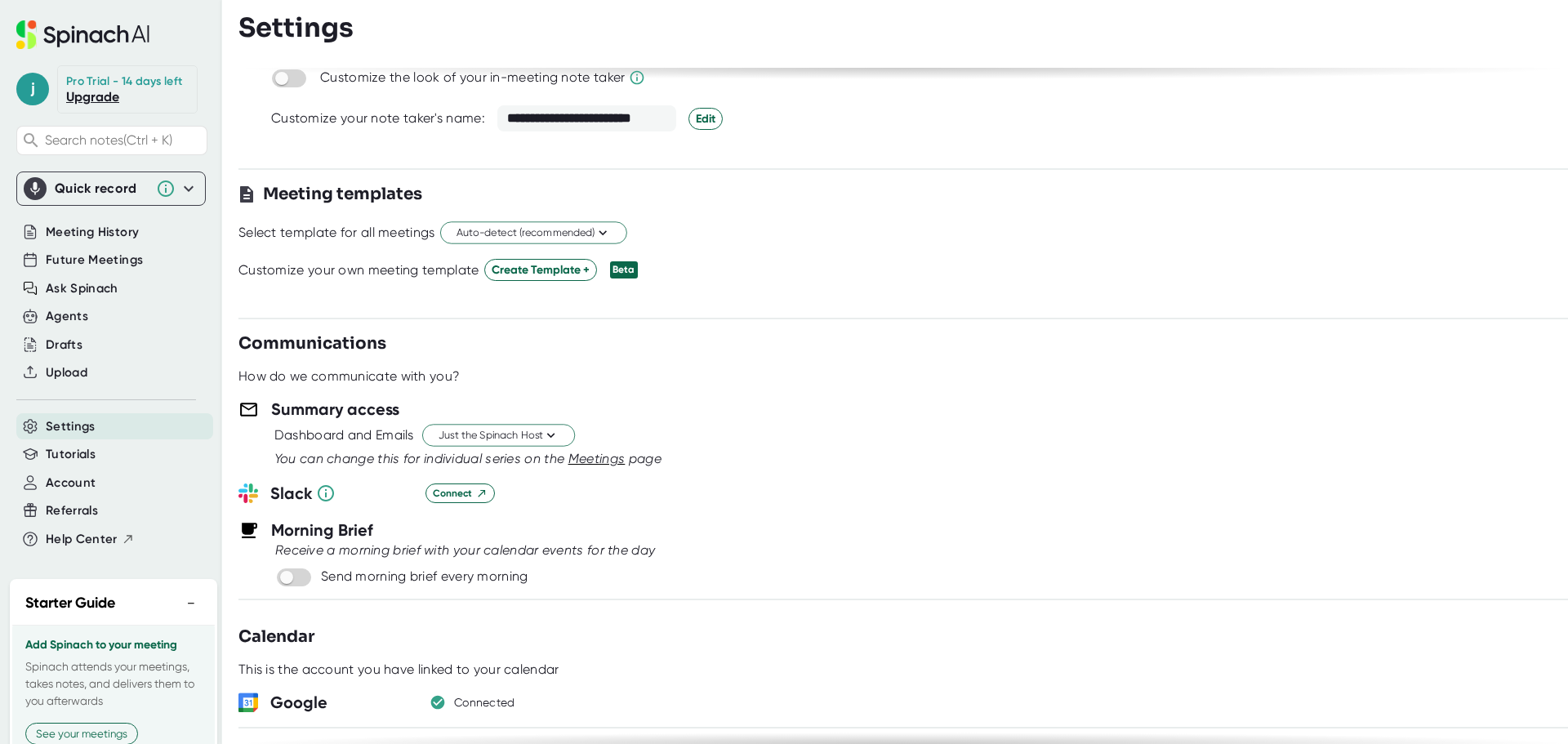
scroll to position [408, 0]
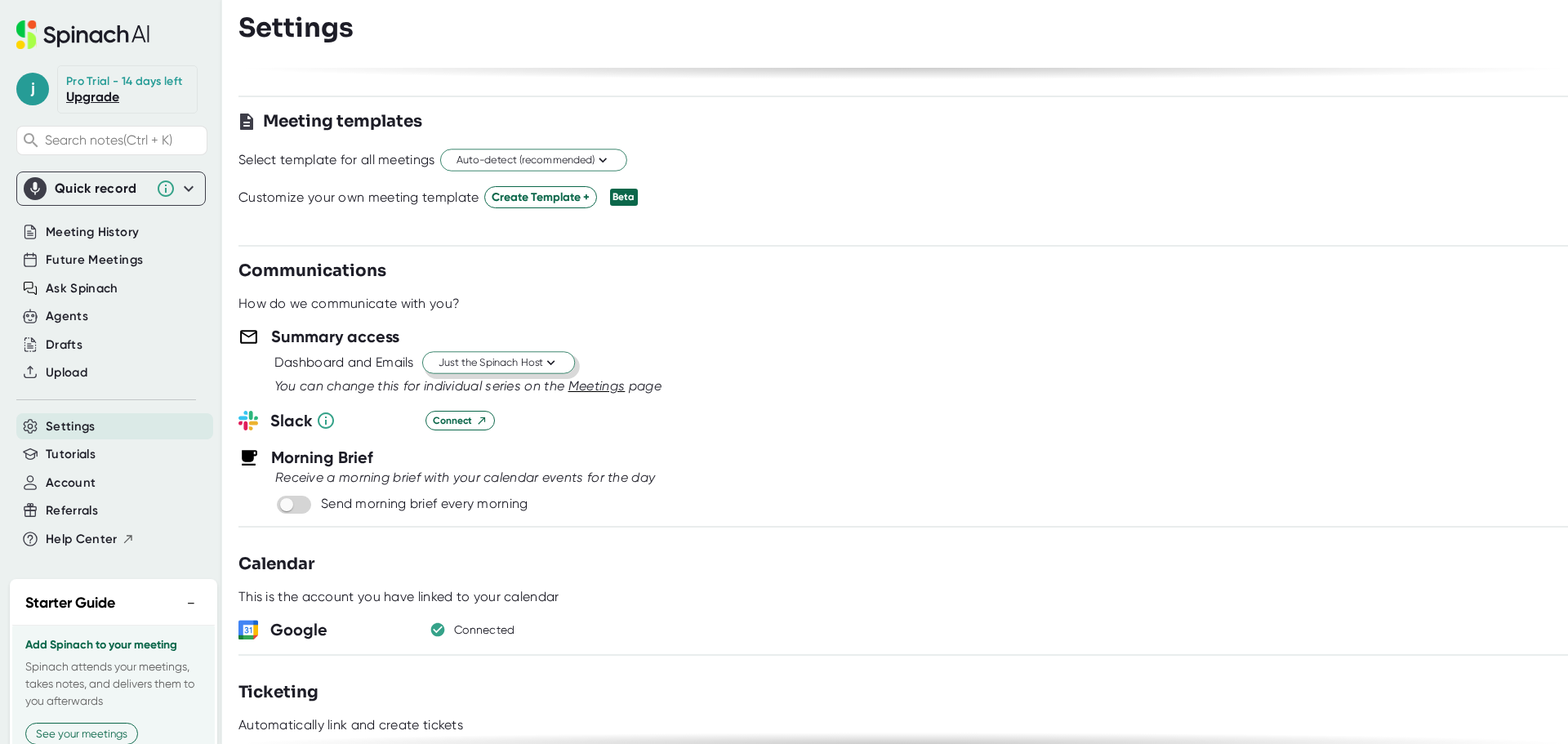
click at [550, 362] on icon at bounding box center [550, 363] width 16 height 16
click at [502, 427] on div "Just the Spinach Host" at bounding box center [480, 426] width 187 height 29
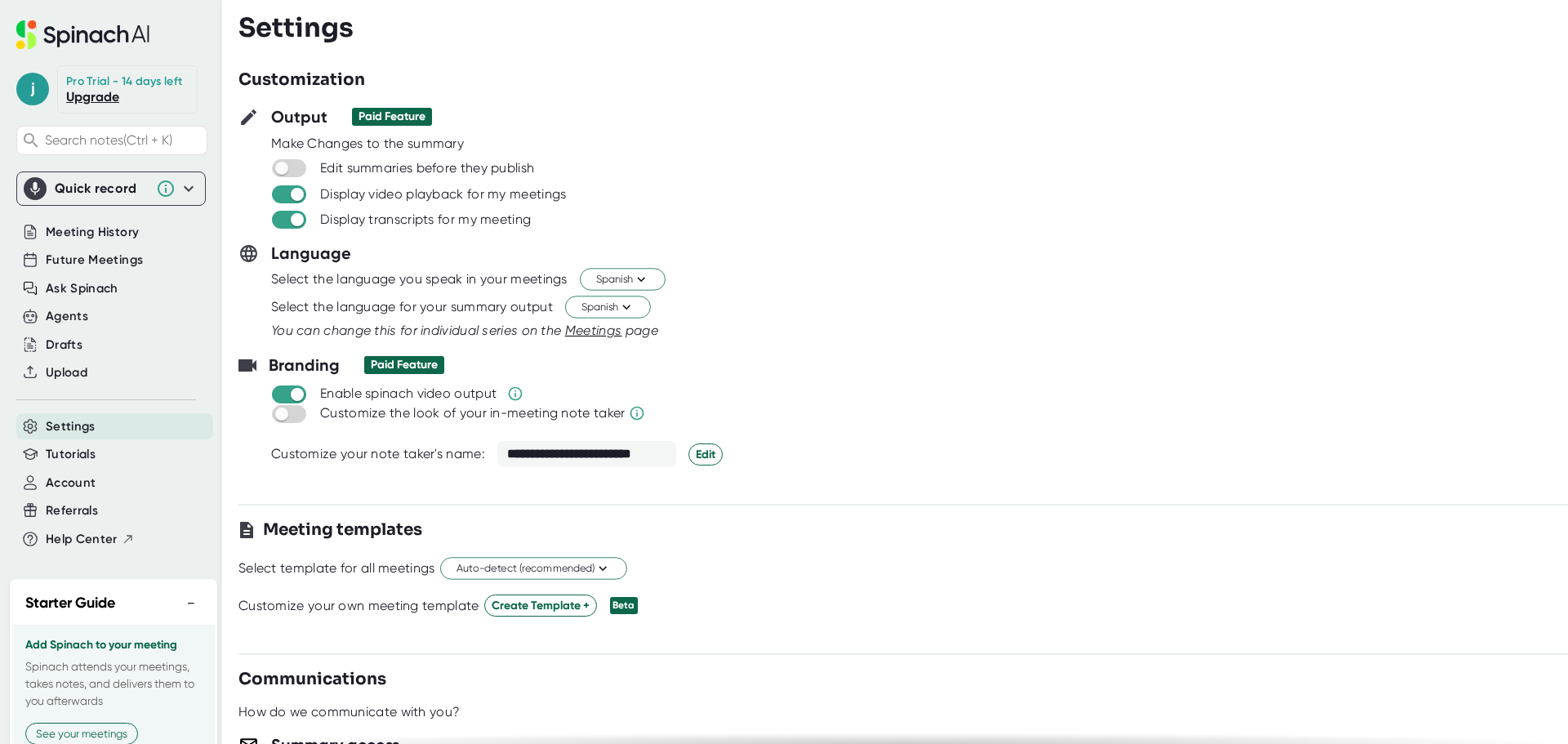
scroll to position [144, 0]
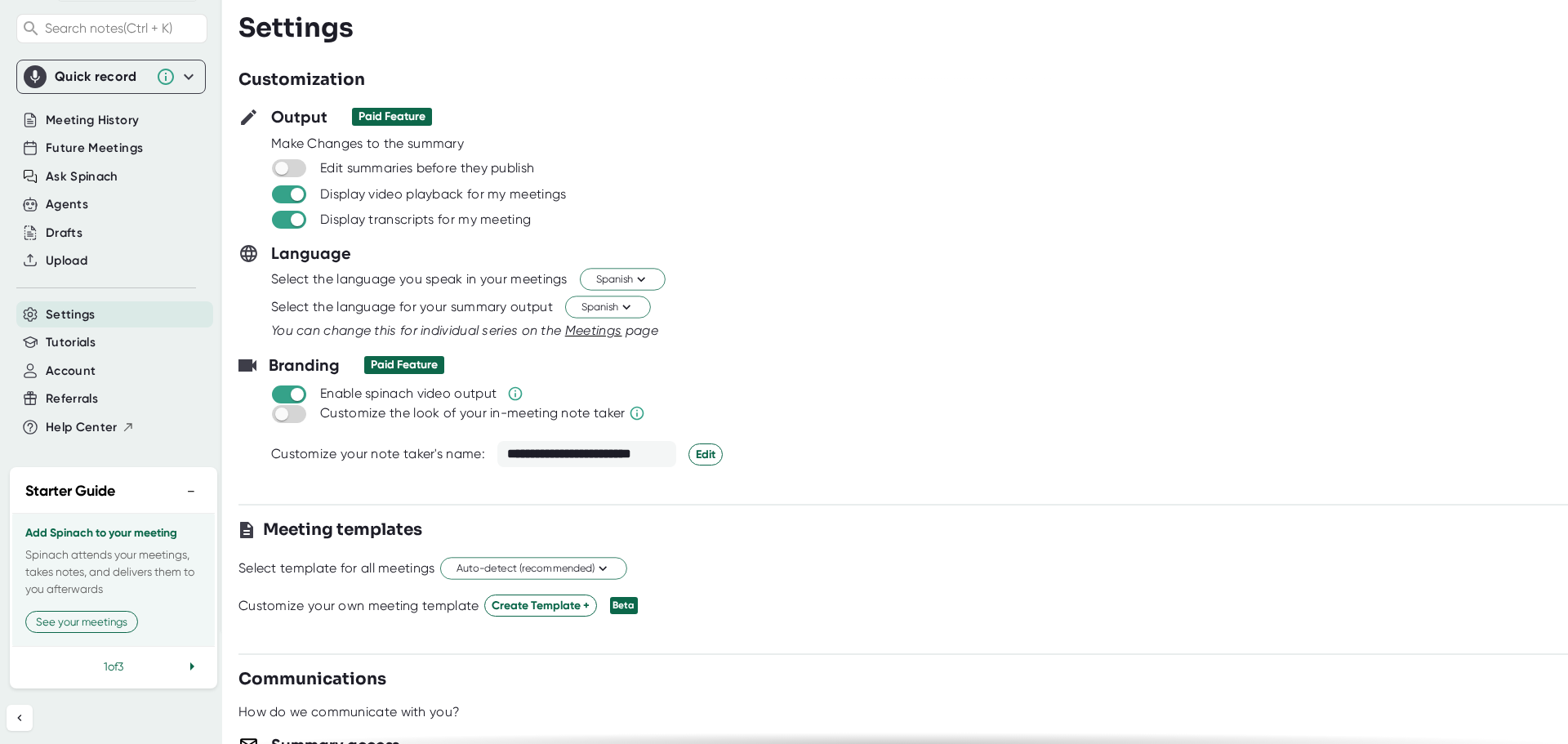
click at [182, 665] on icon at bounding box center [191, 666] width 20 height 20
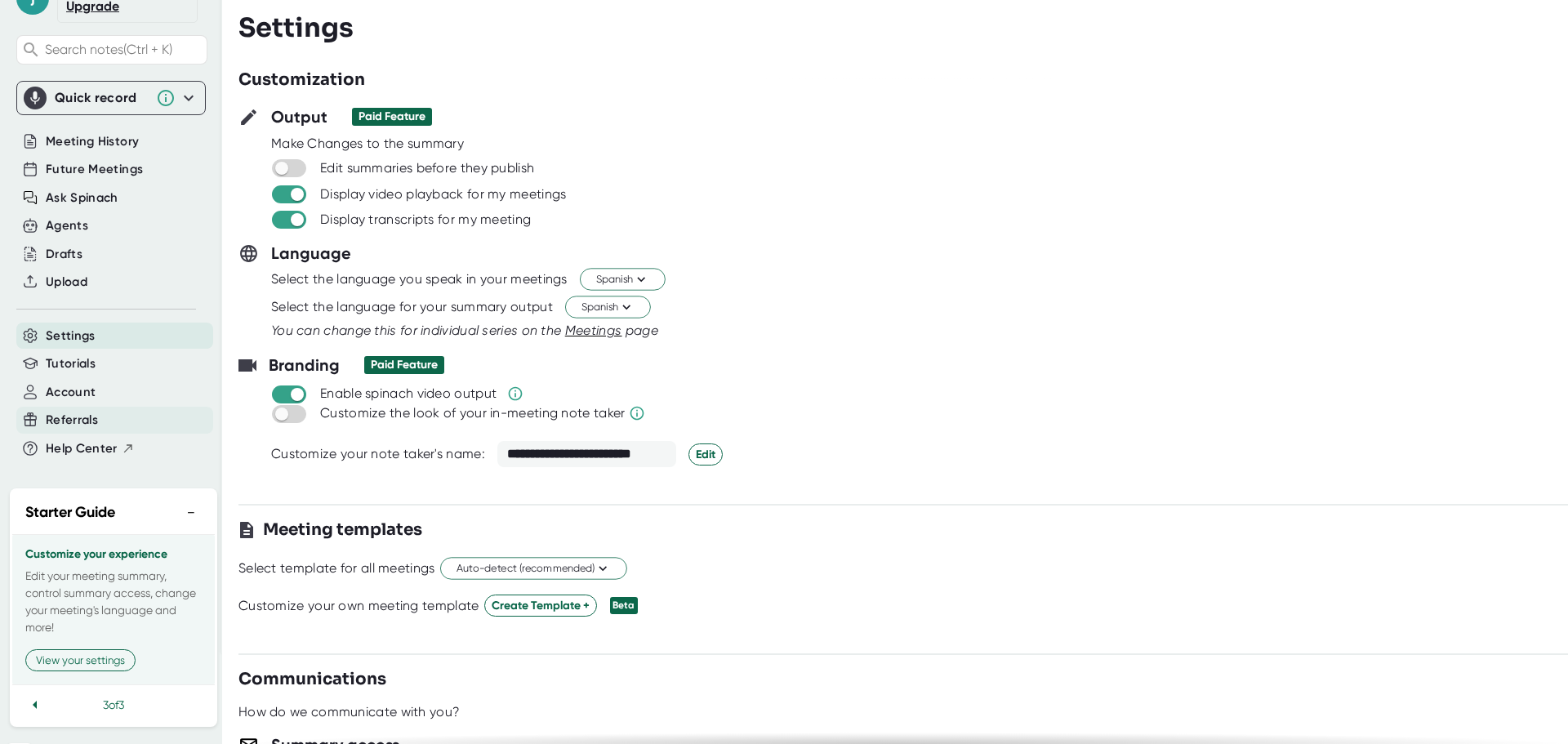
scroll to position [0, 0]
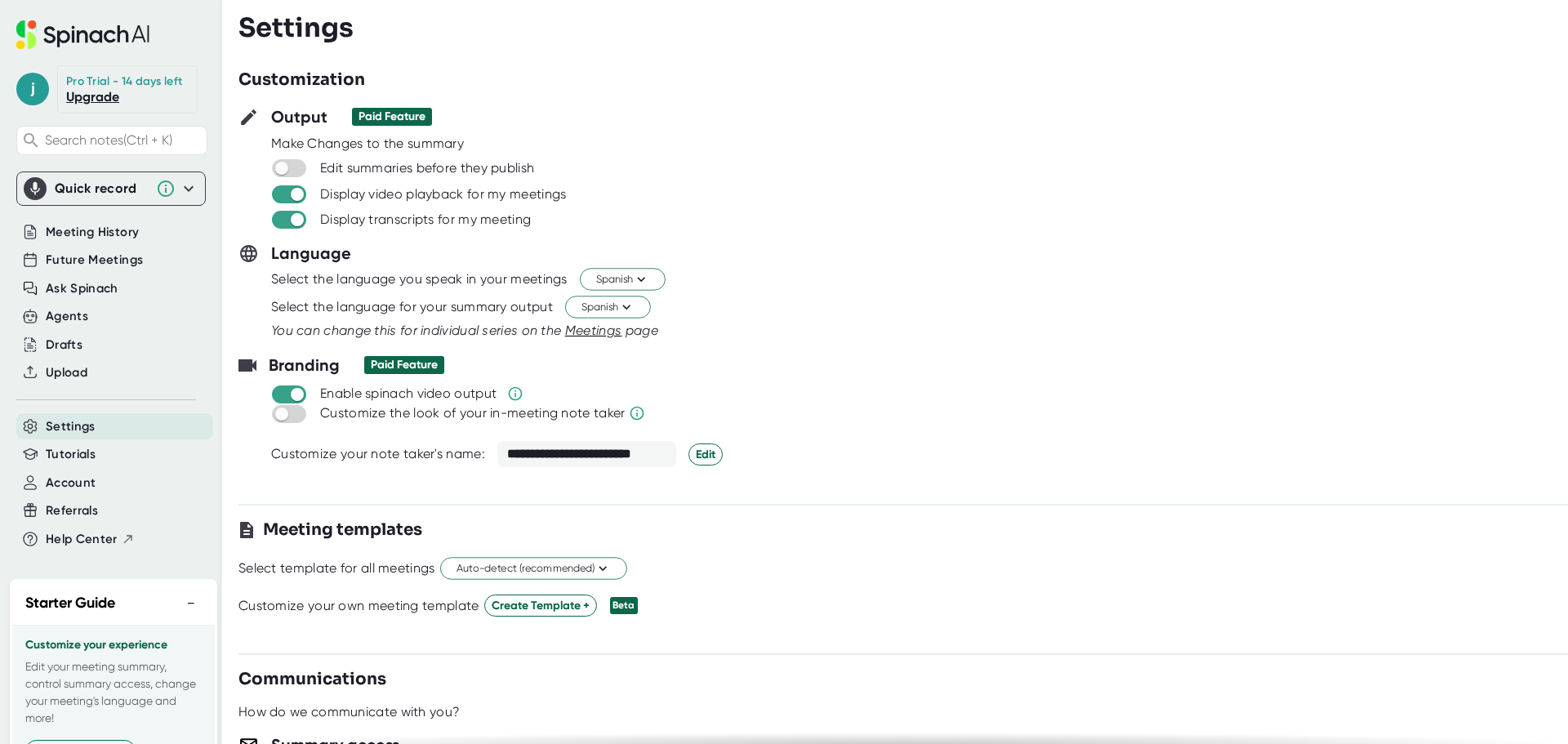
click at [96, 105] on link "Upgrade" at bounding box center [92, 97] width 53 height 16
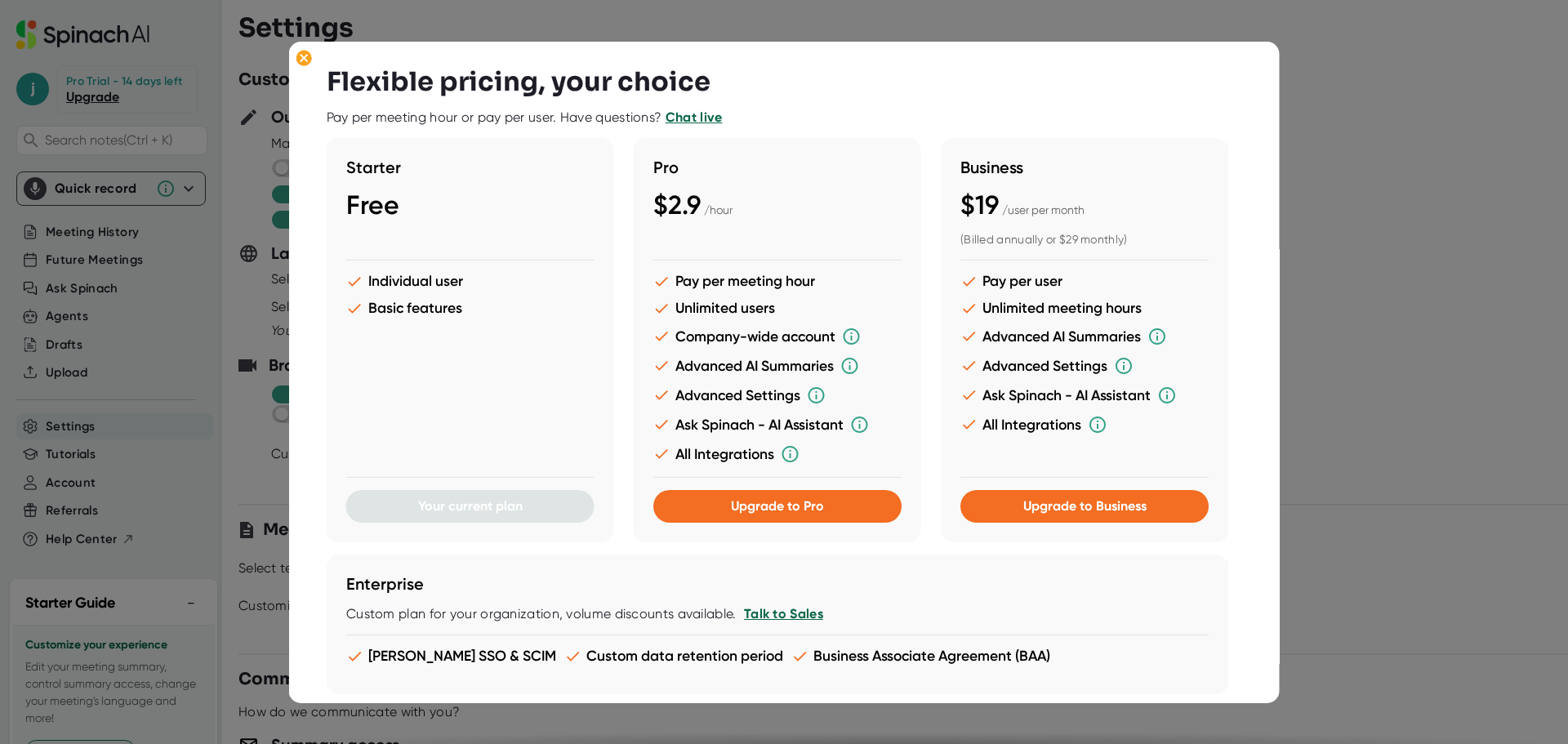
click at [1470, 97] on div at bounding box center [784, 372] width 1568 height 744
